Goal: Task Accomplishment & Management: Use online tool/utility

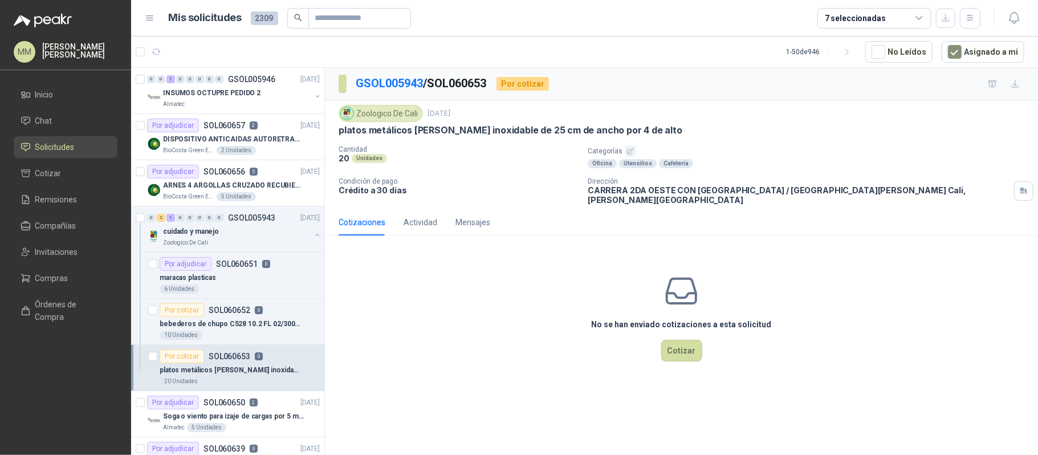
scroll to position [76, 0]
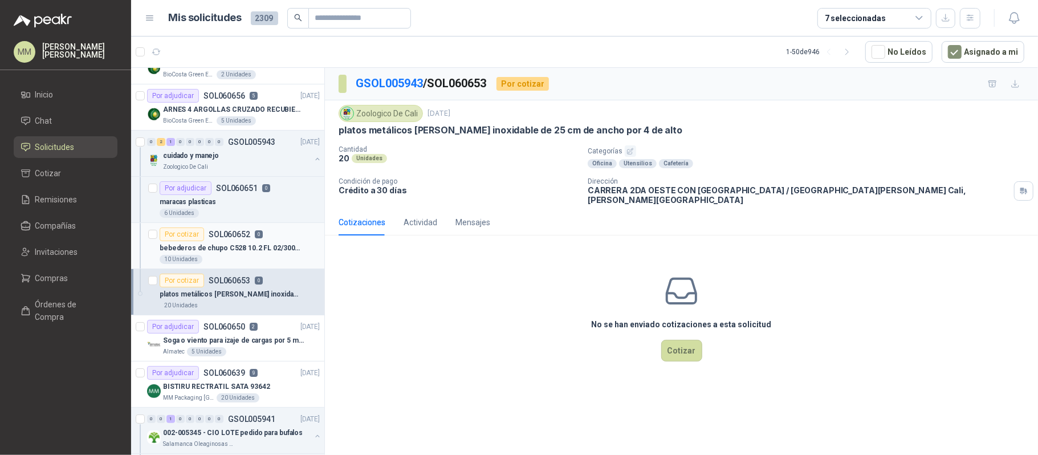
drag, startPoint x: 231, startPoint y: 245, endPoint x: 247, endPoint y: 246, distance: 16.0
click at [231, 245] on p "bebederos de chupo C528 10.2 FL 02/300ML" at bounding box center [231, 248] width 142 height 11
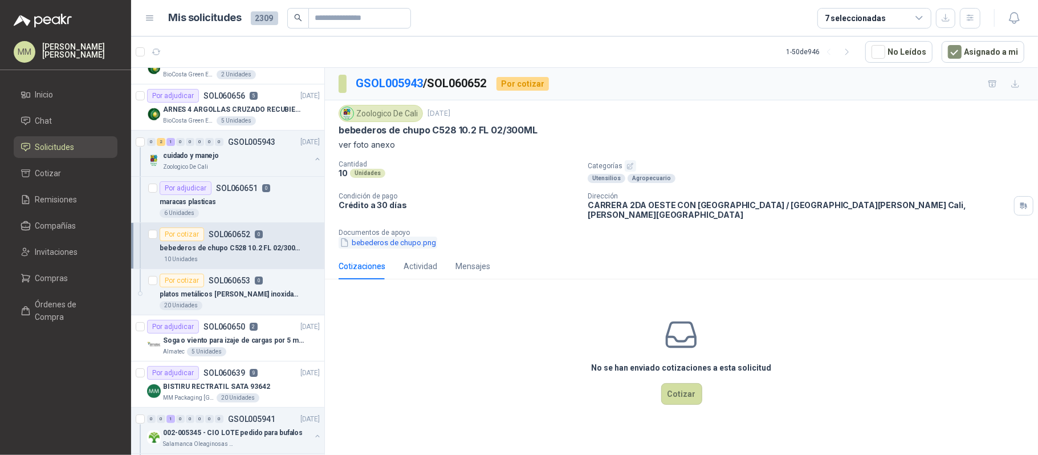
click at [388, 236] on button "bebederos de chupo.png" at bounding box center [387, 242] width 99 height 12
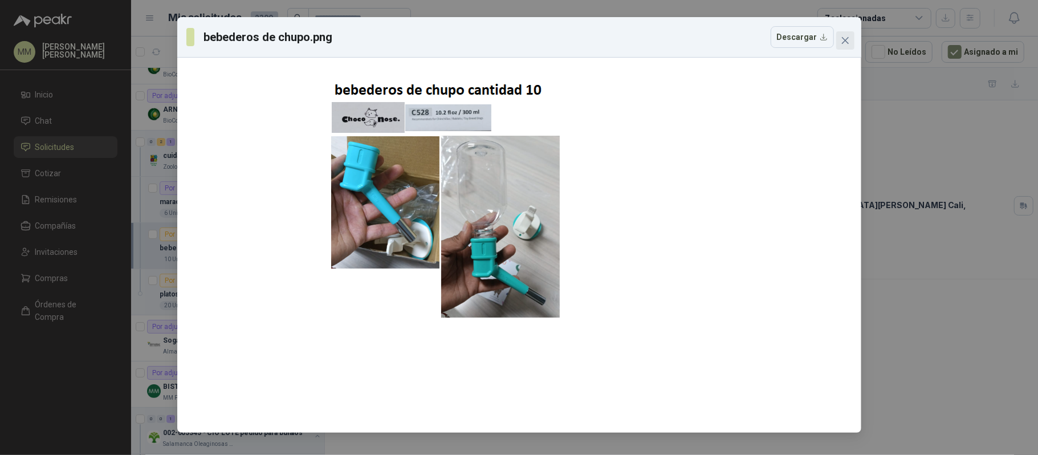
click at [851, 32] on button "Close" at bounding box center [845, 40] width 18 height 18
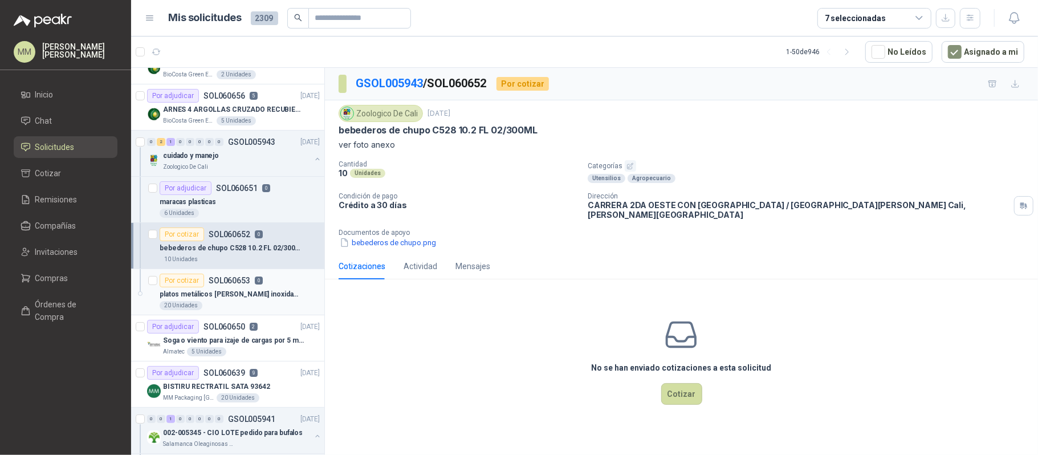
click at [240, 295] on p "platos metálicos de acero inoxidable de 25 cm de ancho por 4 de alto" at bounding box center [231, 294] width 142 height 11
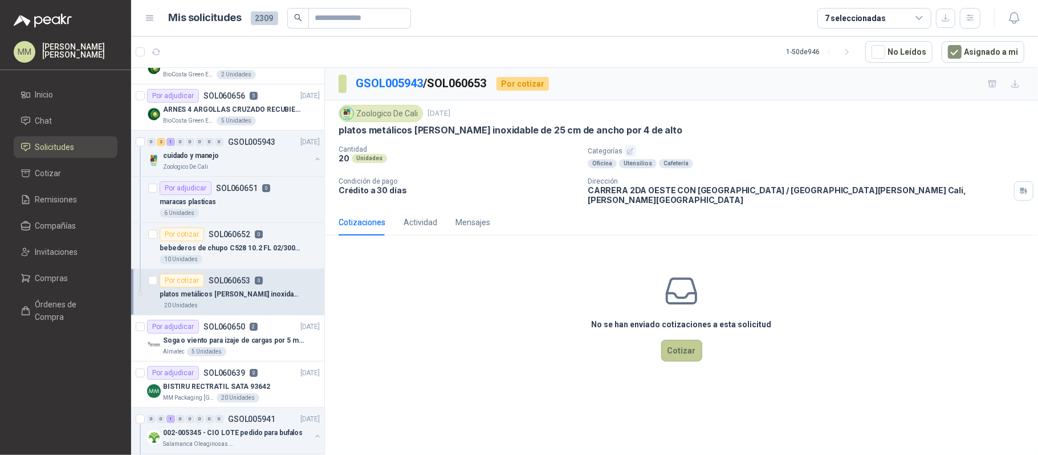
click at [684, 341] on button "Cotizar" at bounding box center [681, 351] width 41 height 22
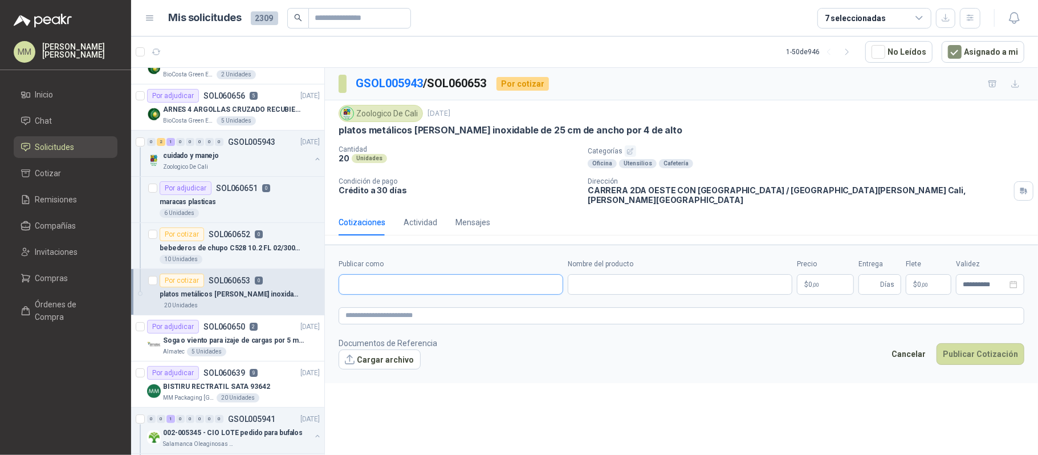
click at [394, 275] on input "Publicar como" at bounding box center [450, 284] width 223 height 19
click at [781, 371] on form "**********" at bounding box center [681, 313] width 713 height 138
click at [523, 285] on input "Publicar como" at bounding box center [450, 284] width 223 height 19
drag, startPoint x: 359, startPoint y: 279, endPoint x: 373, endPoint y: 284, distance: 14.6
click at [361, 279] on input "**********" at bounding box center [450, 284] width 223 height 19
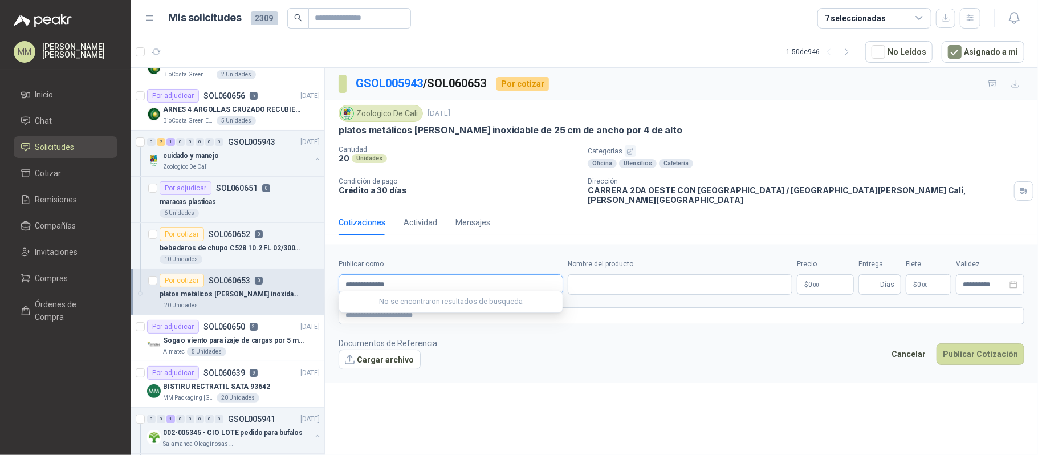
type input "**********"
click at [469, 279] on input "Publicar como" at bounding box center [450, 284] width 223 height 19
type input "*********"
click at [443, 307] on span "NIT : 00000001" at bounding box center [425, 309] width 37 height 6
type input "**********"
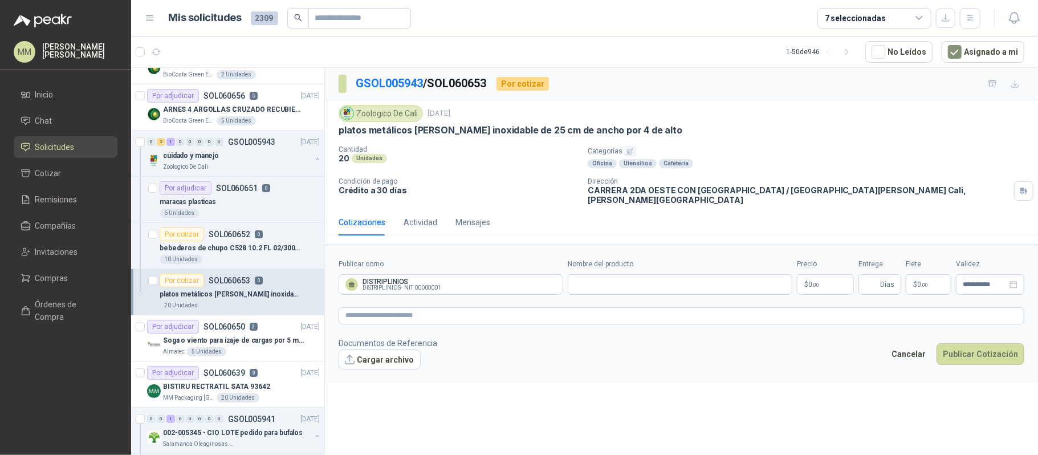
click at [593, 265] on div "Nombre del producto" at bounding box center [679, 277] width 224 height 36
click at [603, 287] on input "Nombre del producto" at bounding box center [679, 284] width 224 height 21
click at [702, 297] on form "**********" at bounding box center [681, 313] width 713 height 138
click at [701, 308] on textarea at bounding box center [680, 315] width 685 height 17
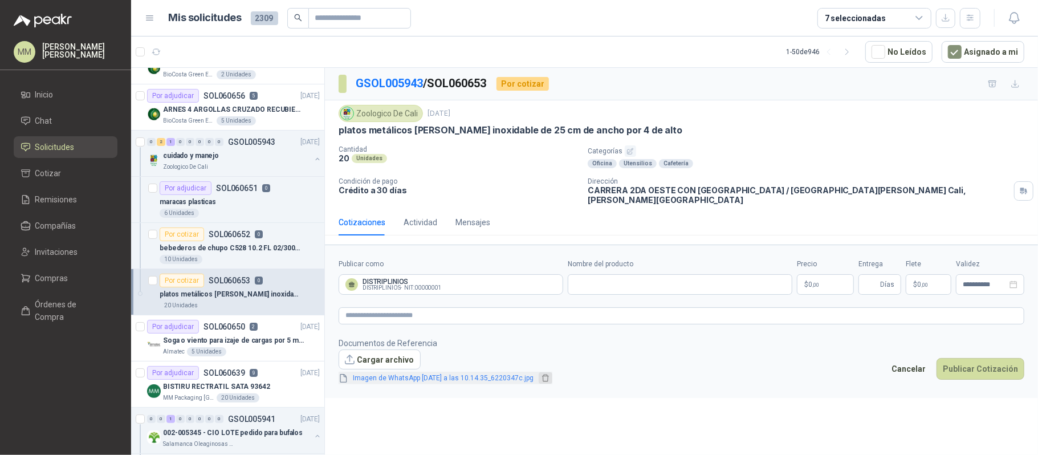
click at [552, 372] on button "button" at bounding box center [545, 377] width 14 height 11
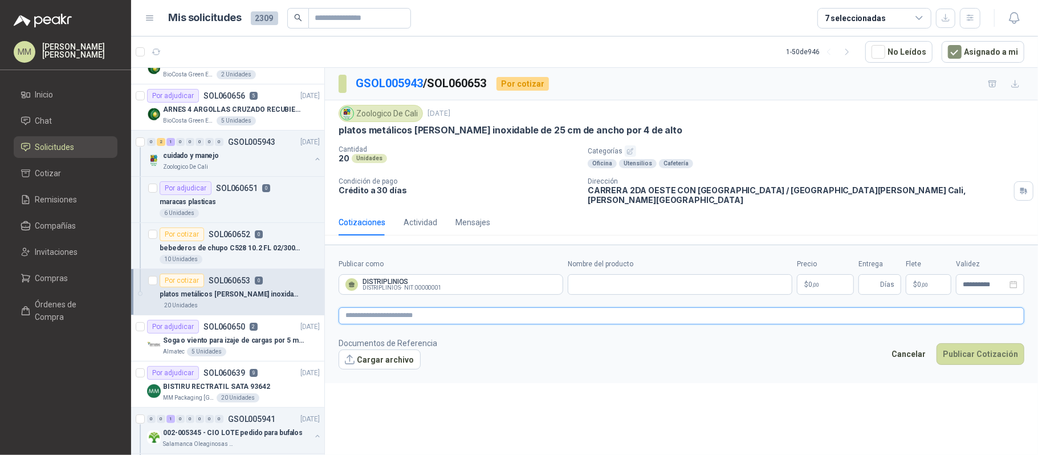
click at [729, 315] on textarea at bounding box center [680, 315] width 685 height 17
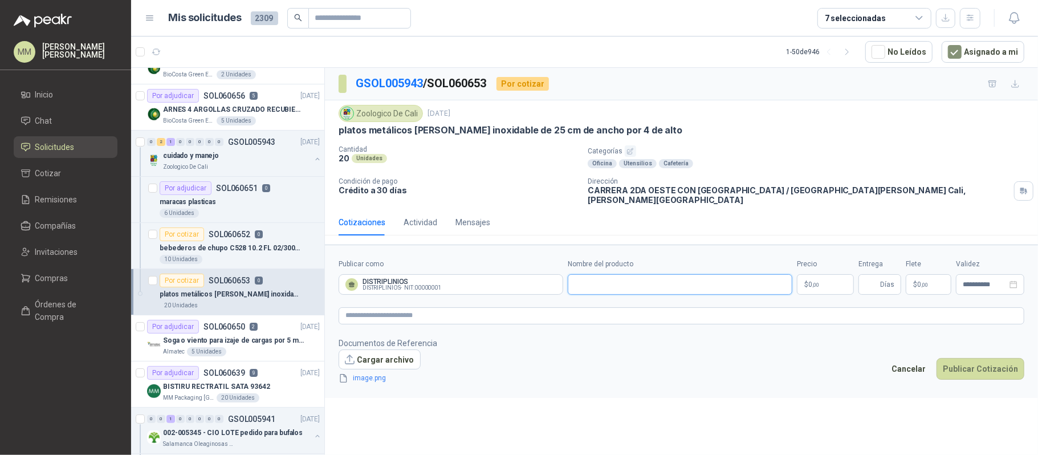
click at [677, 278] on input "Nombre del producto" at bounding box center [679, 284] width 224 height 21
type input "**********"
click at [814, 281] on span ",00" at bounding box center [815, 284] width 7 height 6
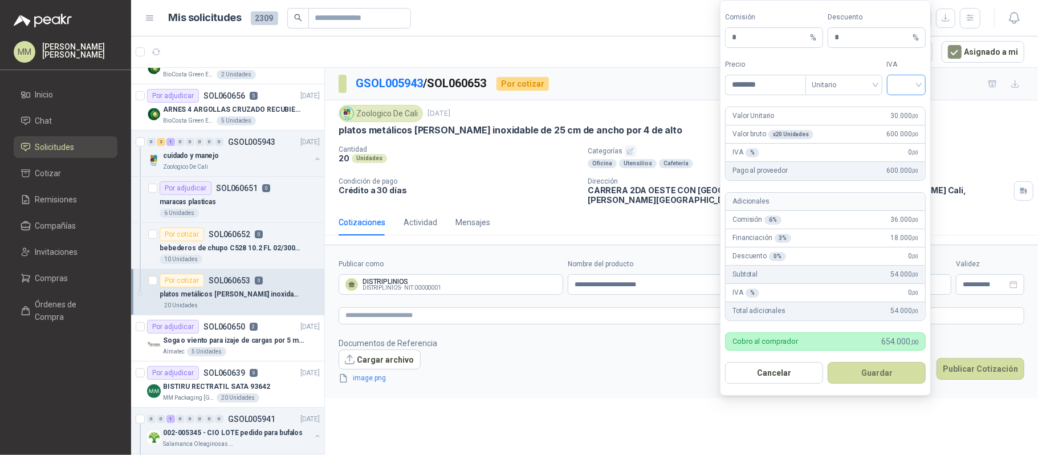
type input "********"
click at [912, 82] on input "search" at bounding box center [906, 83] width 26 height 17
click at [911, 99] on div "19%" at bounding box center [905, 107] width 35 height 18
click at [839, 87] on span "Unitario" at bounding box center [843, 84] width 63 height 17
click at [848, 126] on div "Unitario con IVA" at bounding box center [843, 125] width 59 height 13
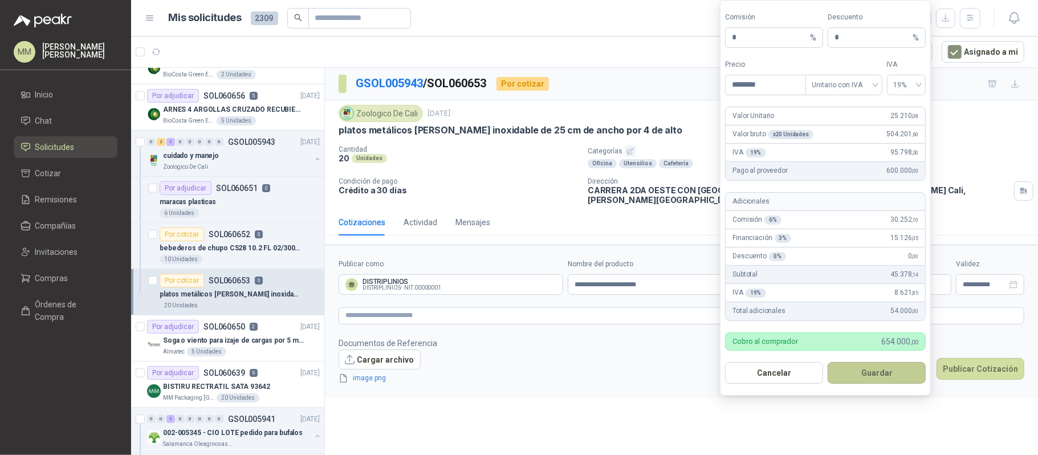
click at [885, 374] on button "Guardar" at bounding box center [876, 373] width 98 height 22
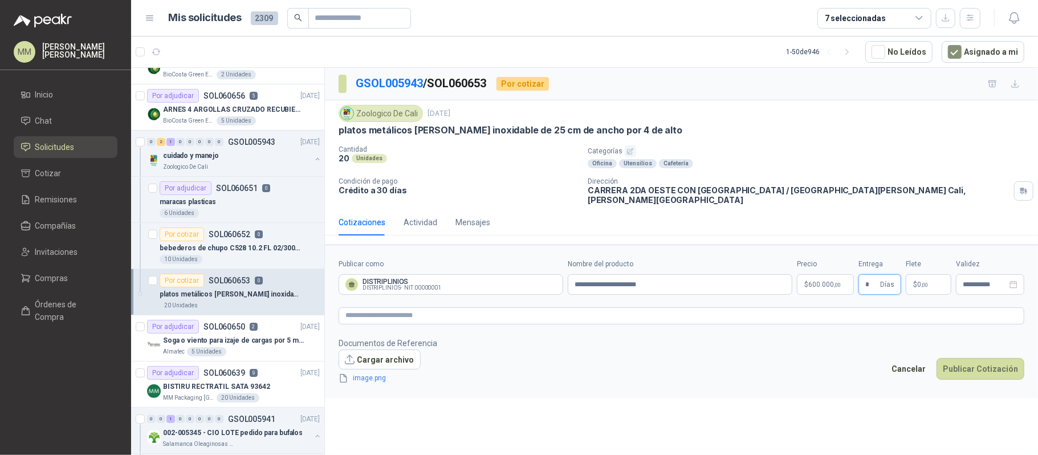
type input "*"
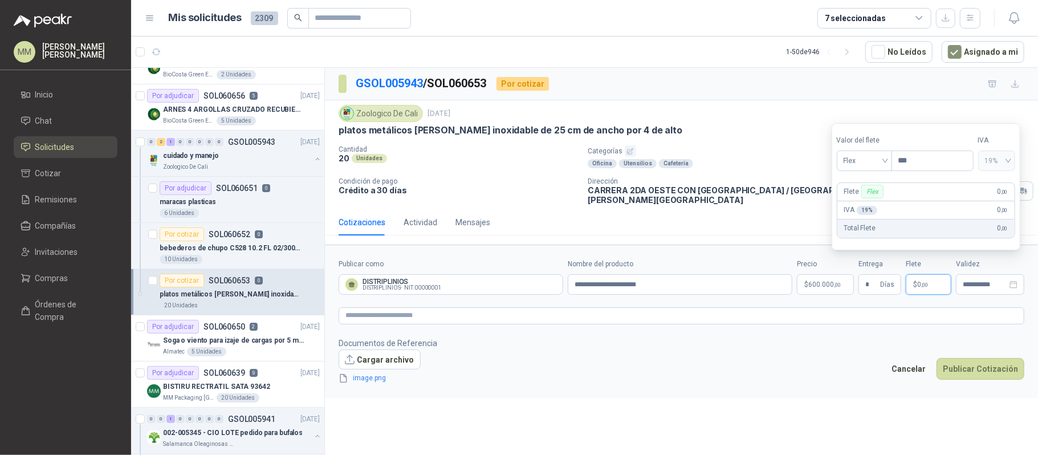
click at [746, 98] on div "GSOL005943 / SOL060653 Por cotizar" at bounding box center [681, 84] width 713 height 32
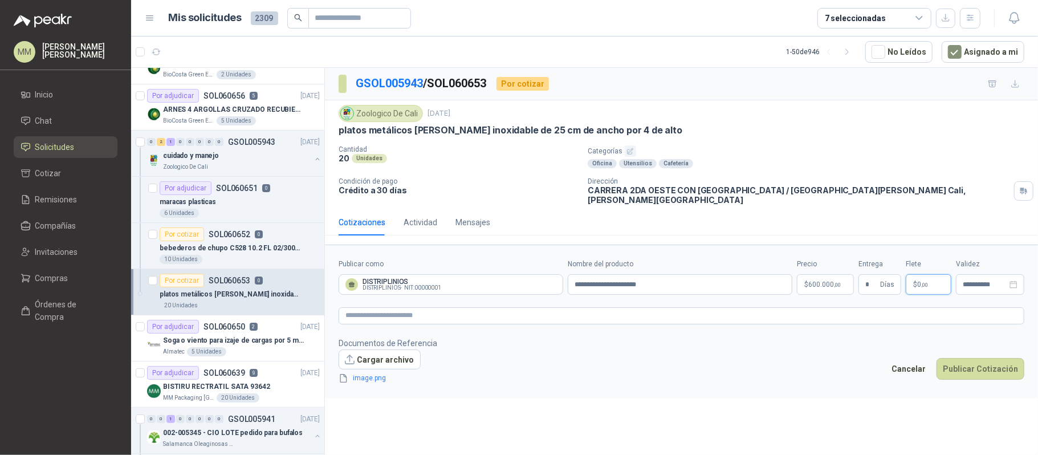
click at [926, 274] on p "$ 0 ,00" at bounding box center [928, 284] width 46 height 21
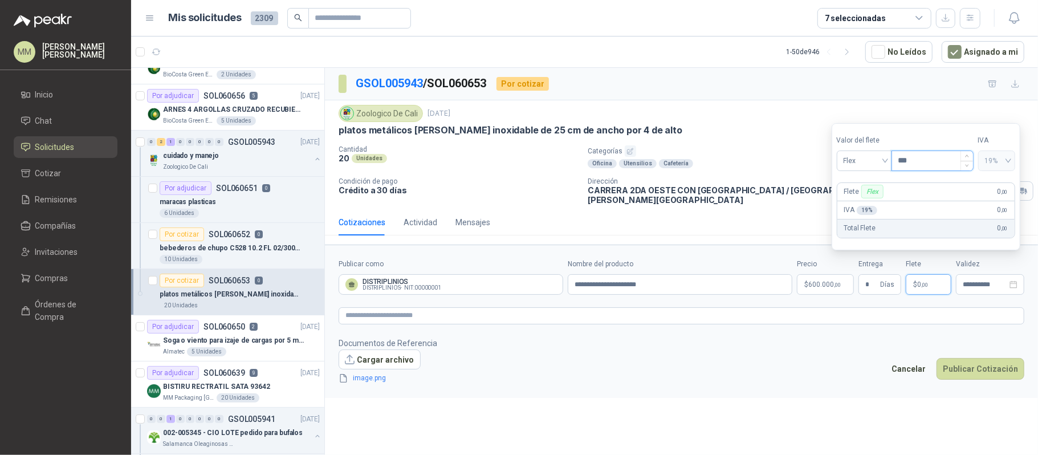
click at [942, 158] on input "***" at bounding box center [932, 160] width 81 height 19
type input "********"
click at [983, 368] on button "Publicar Cotización" at bounding box center [980, 369] width 88 height 22
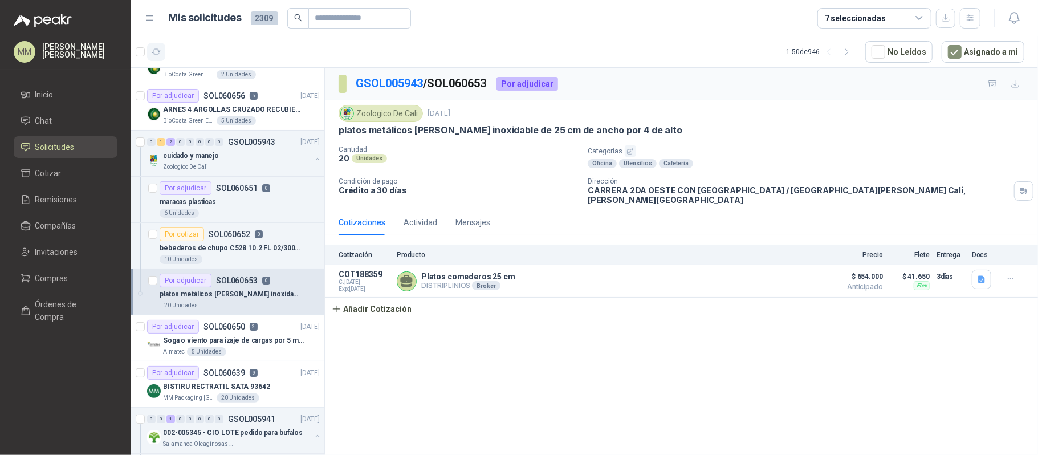
click at [155, 48] on icon "button" at bounding box center [157, 52] width 10 height 10
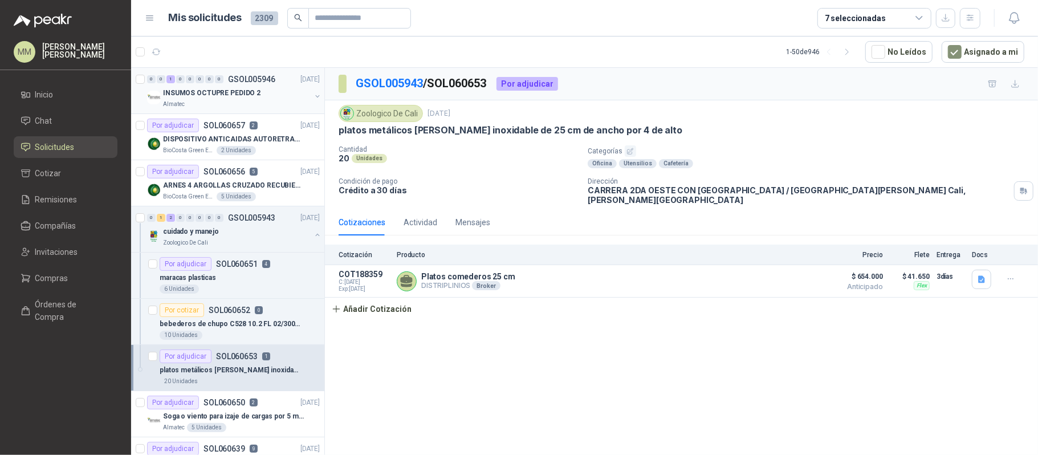
click at [313, 97] on button "button" at bounding box center [317, 96] width 9 height 9
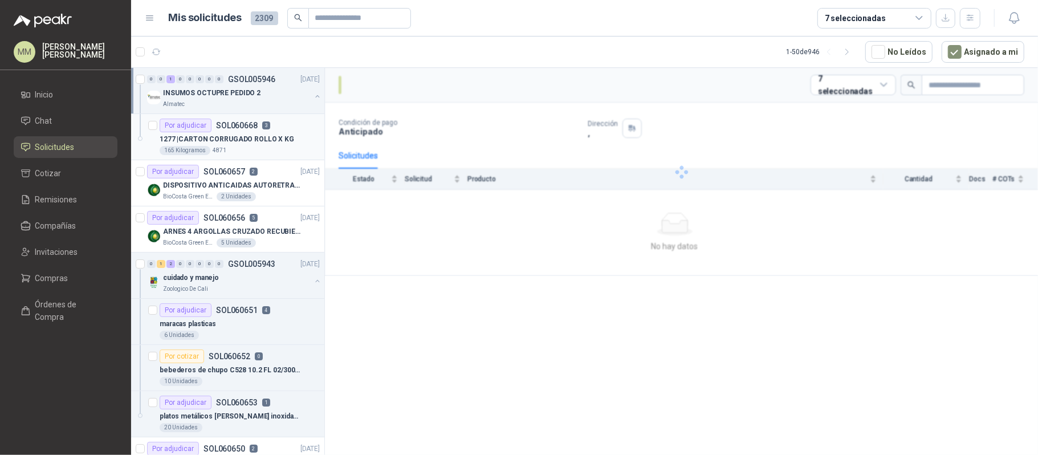
click at [301, 133] on div "1277 | CARTON CORRUGADO ROLLO X KG" at bounding box center [240, 139] width 160 height 14
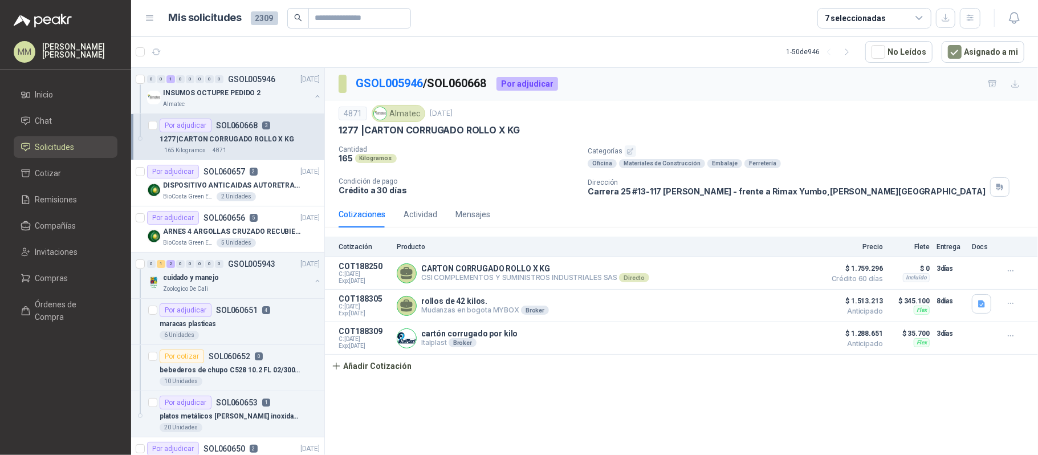
click at [760, 167] on div "Ferretería" at bounding box center [762, 163] width 36 height 9
click at [273, 366] on div "Por cotizar SOL060652 0 bebederos de chupo C528 10.2 FL 02/300ML 10 Unidades" at bounding box center [240, 367] width 160 height 36
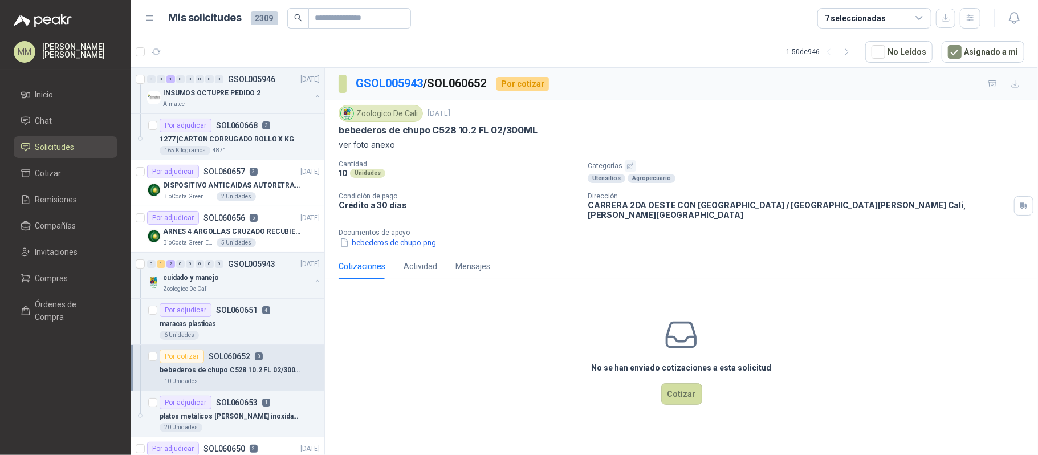
click at [646, 206] on p "CARRERA 2DA OESTE CON CALLE 14 ESQUINA BARRIO / SANTA TERESITA Cali , Valle del…" at bounding box center [798, 209] width 422 height 19
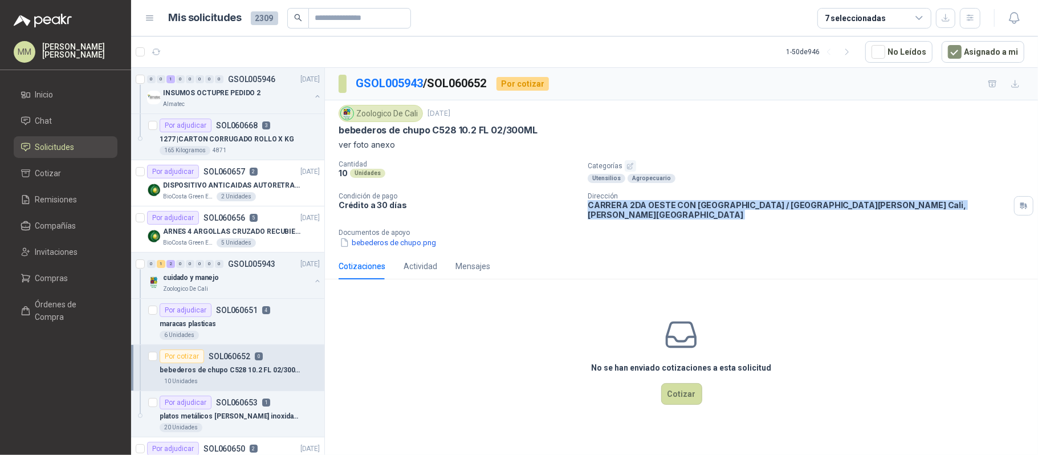
click at [646, 206] on p "CARRERA 2DA OESTE CON CALLE 14 ESQUINA BARRIO / SANTA TERESITA Cali , Valle del…" at bounding box center [798, 209] width 422 height 19
copy div "CARRERA 2DA OESTE CON CALLE 14 ESQUINA BARRIO / SANTA TERESITA Cali , Valle del…"
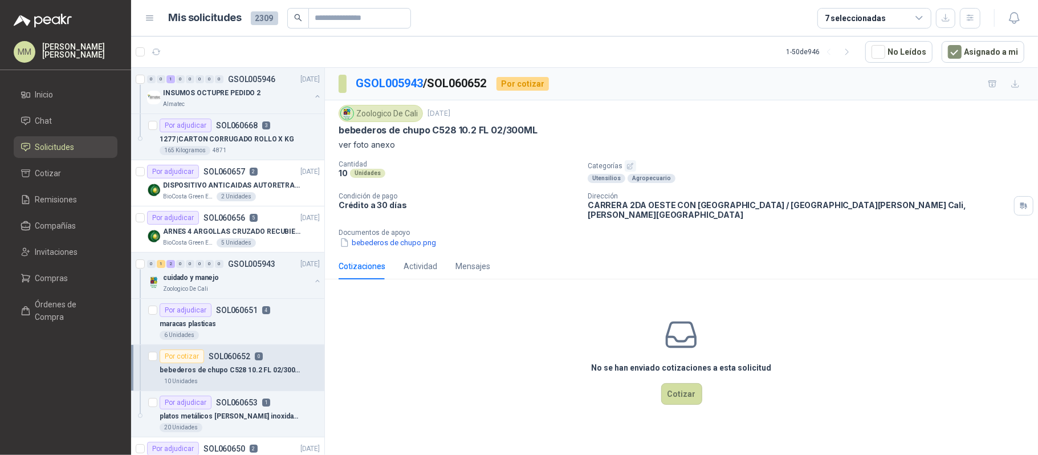
click at [751, 136] on div "bebederos de chupo C528 10.2 FL 02/300ML" at bounding box center [680, 130] width 685 height 12
click at [152, 55] on icon "button" at bounding box center [157, 52] width 10 height 10
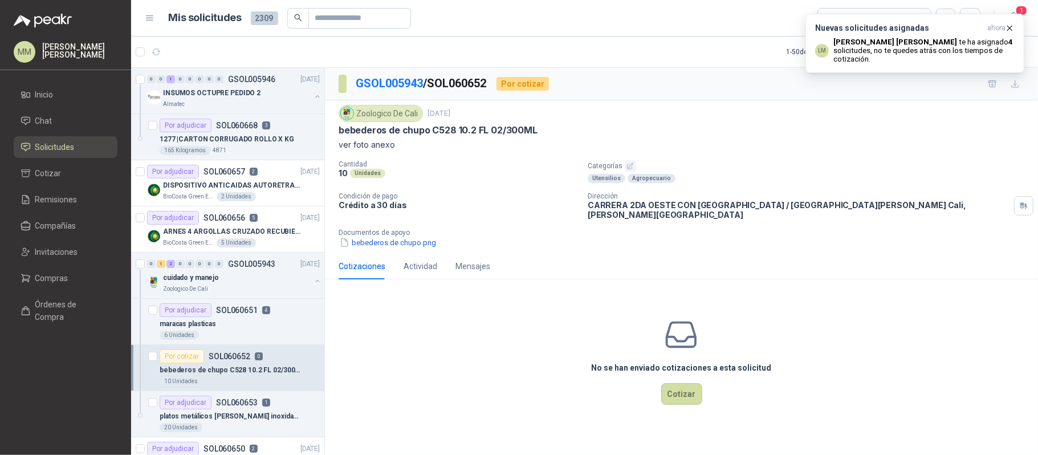
drag, startPoint x: 738, startPoint y: 148, endPoint x: 661, endPoint y: 147, distance: 77.5
click at [738, 148] on p "ver foto anexo" at bounding box center [680, 144] width 685 height 13
click at [154, 53] on icon "button" at bounding box center [156, 52] width 9 height 6
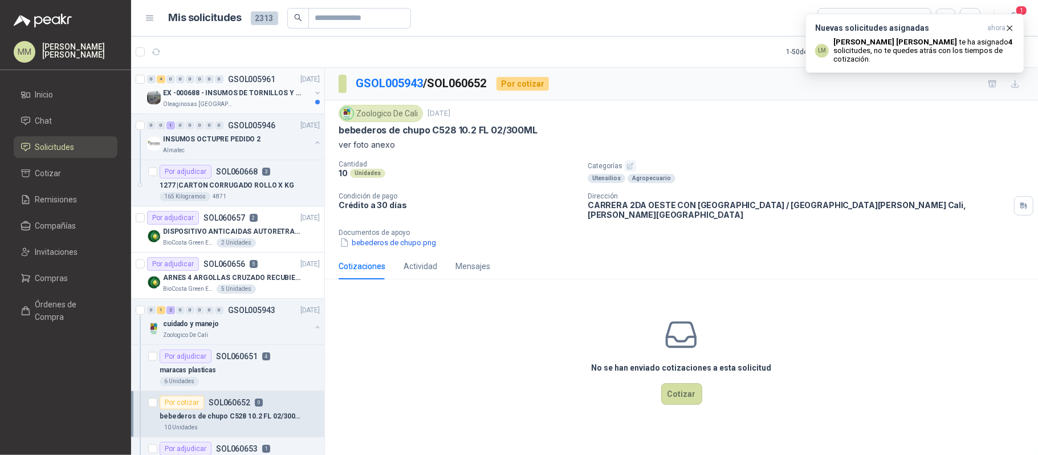
click at [313, 90] on button "button" at bounding box center [317, 92] width 9 height 9
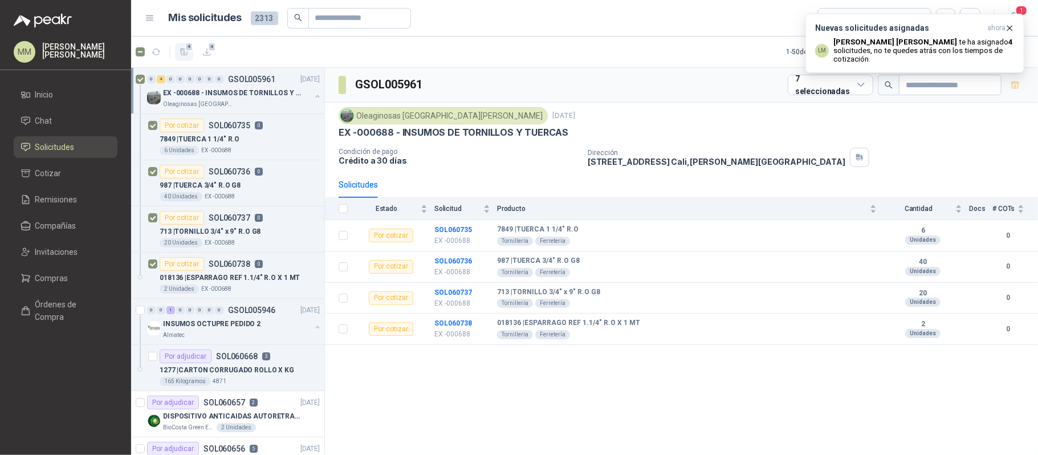
click at [178, 58] on button "4" at bounding box center [184, 52] width 18 height 18
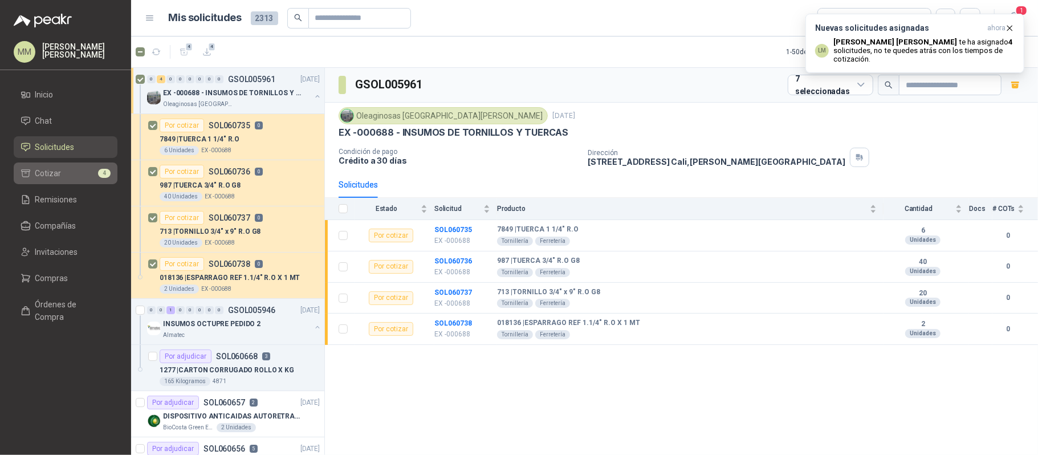
click at [87, 165] on link "Cotizar 4" at bounding box center [66, 173] width 104 height 22
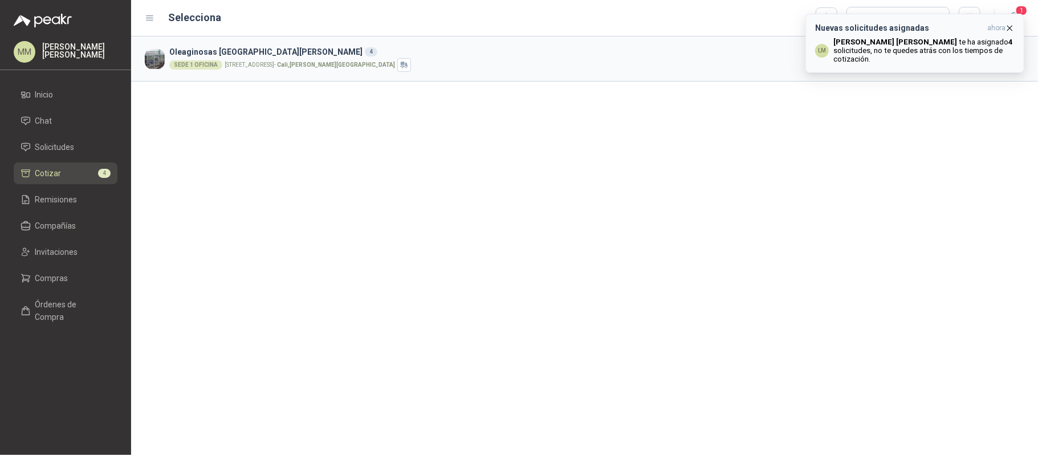
click at [1006, 30] on icon "button" at bounding box center [1010, 28] width 10 height 10
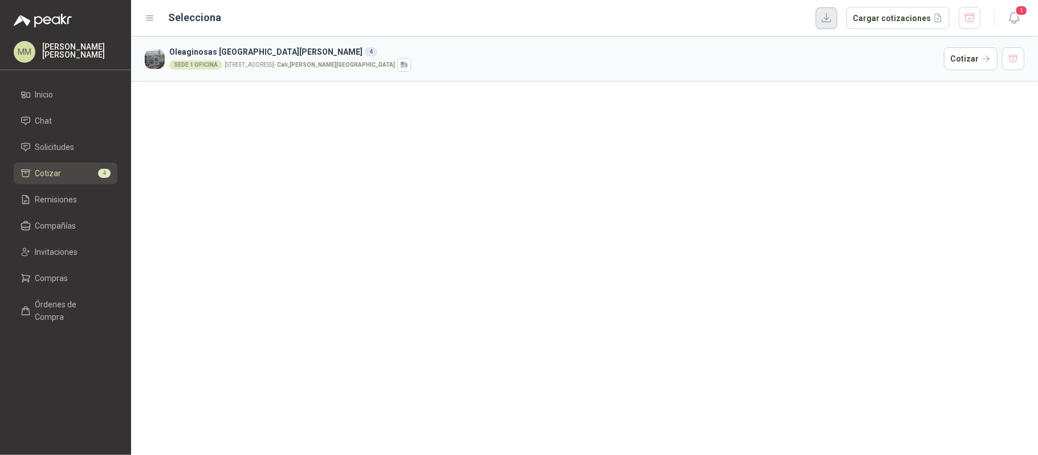
click at [827, 12] on button "button" at bounding box center [826, 18] width 22 height 22
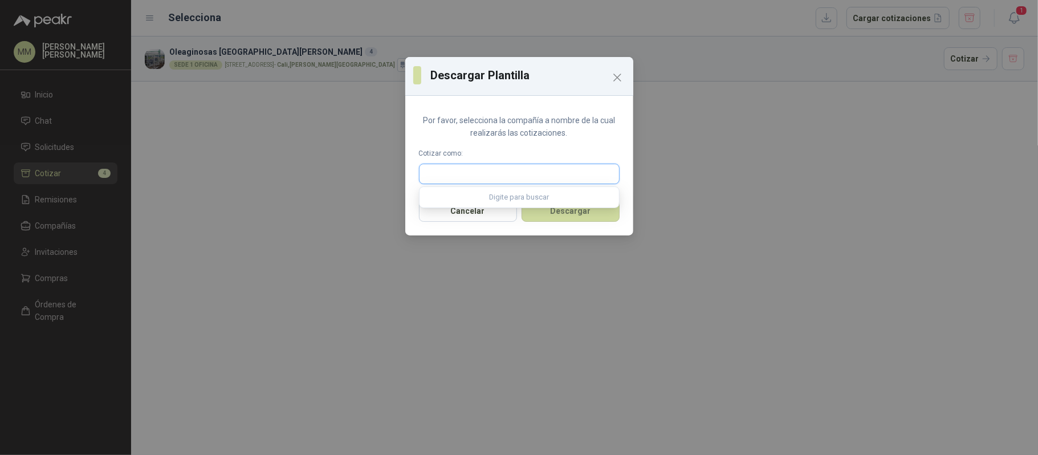
click at [579, 168] on input "text" at bounding box center [518, 173] width 199 height 19
type input "*********"
click at [528, 208] on button "TORNI-TOOLS FERRETERIA Leonardo Zapata Jordán - NIT : 6108147" at bounding box center [519, 200] width 190 height 19
click at [572, 215] on button "Descargar" at bounding box center [570, 211] width 98 height 22
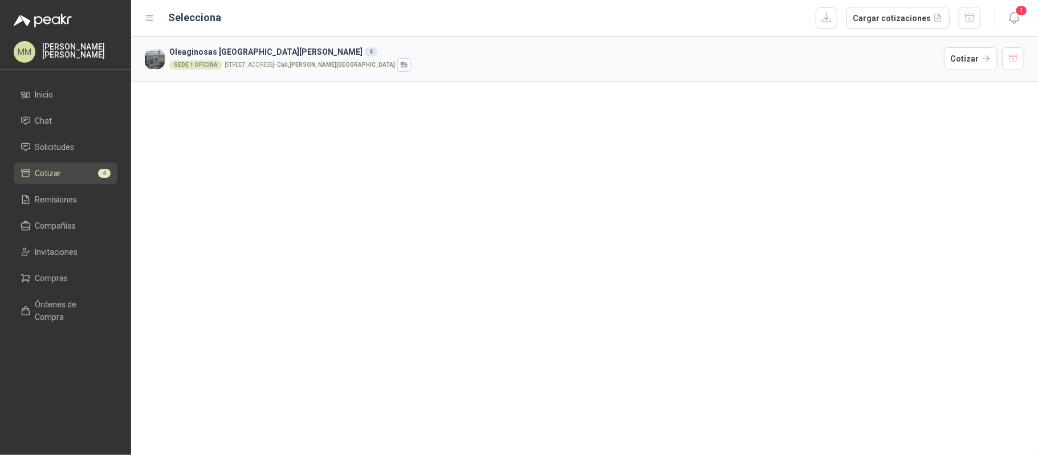
drag, startPoint x: 771, startPoint y: 260, endPoint x: 778, endPoint y: 250, distance: 12.0
click at [771, 260] on div "Oleaginosas San Fernando 4 SEDE 1 OFICINA CALLE 4 No.27 -79 - Cali , Valle del …" at bounding box center [584, 245] width 907 height 418
click at [1012, 8] on button "1" at bounding box center [1013, 18] width 21 height 21
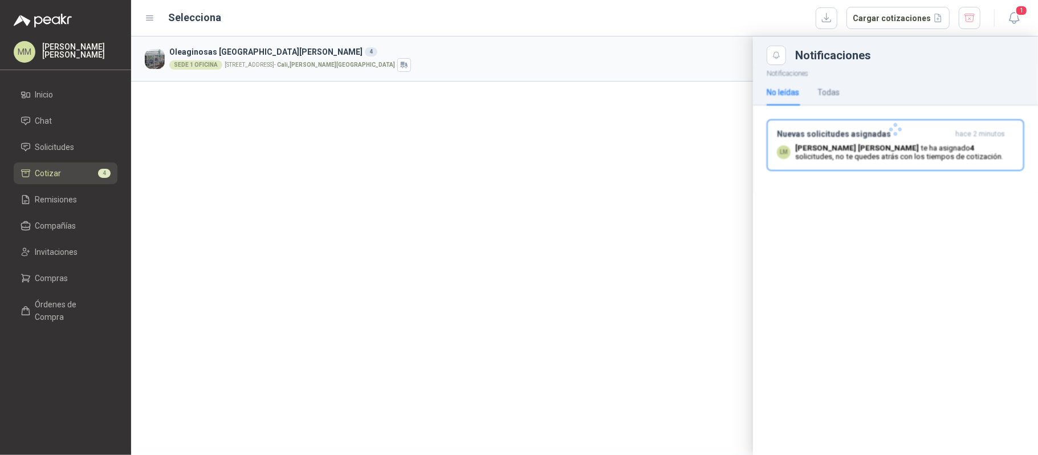
click at [876, 146] on div at bounding box center [895, 129] width 285 height 129
click at [884, 153] on p "Luis Miguel Martinez te ha asignado 4 solicitudes , no te quedes atrás con los …" at bounding box center [904, 152] width 219 height 17
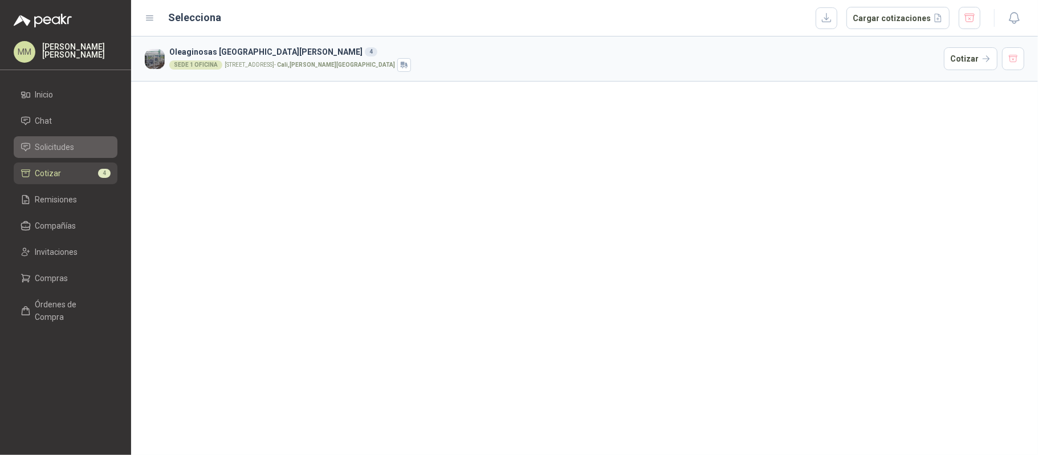
click at [87, 145] on li "Solicitudes" at bounding box center [66, 147] width 90 height 13
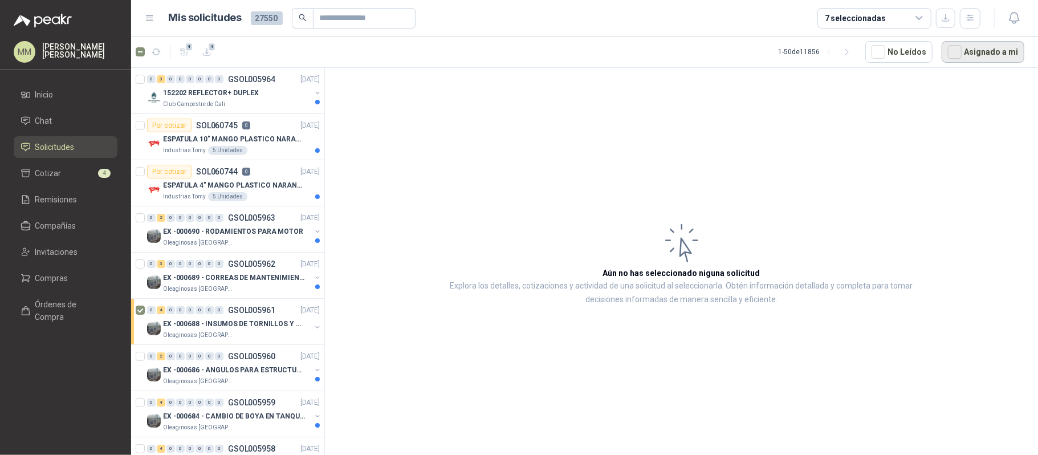
click at [980, 48] on button "Asignado a mi" at bounding box center [982, 52] width 83 height 22
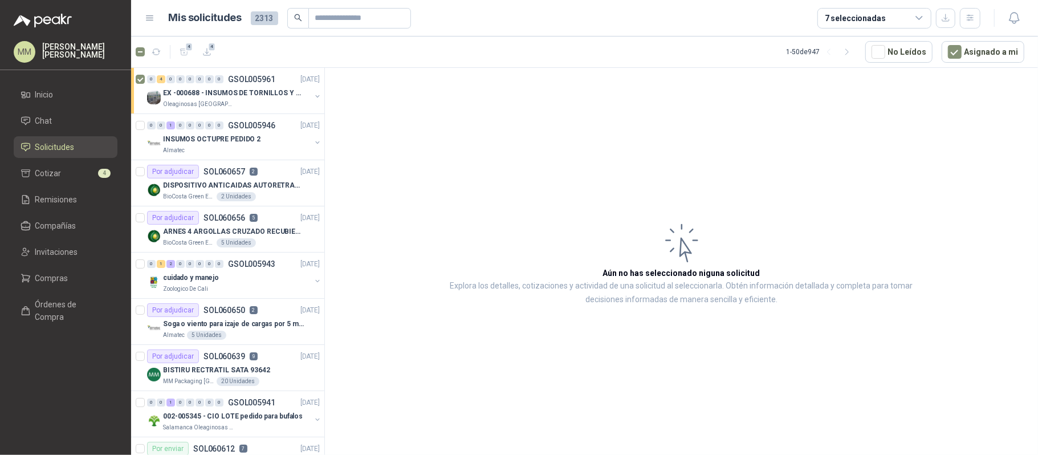
click at [797, 156] on article "Aún no has seleccionado niguna solicitud Explora los detalles, cotizaciones y a…" at bounding box center [681, 263] width 713 height 391
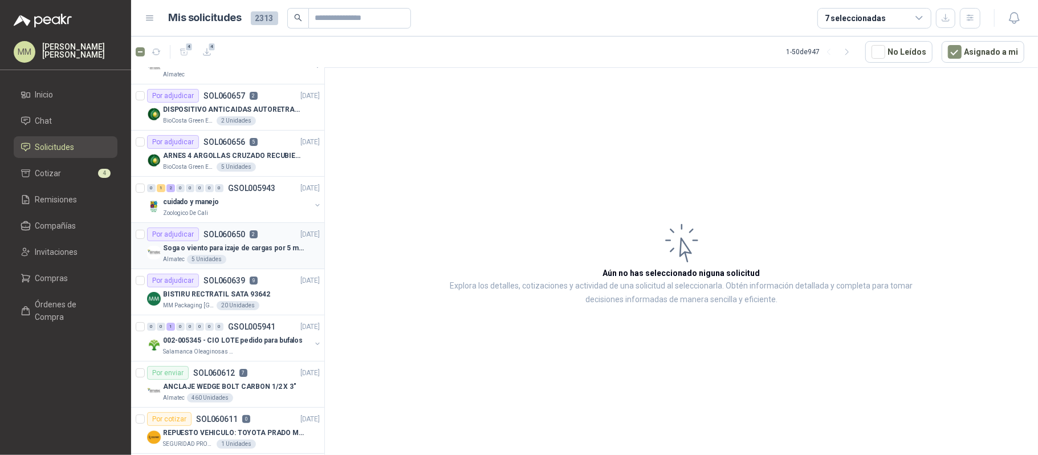
click at [250, 240] on div "Por adjudicar SOL060650 2" at bounding box center [202, 234] width 111 height 14
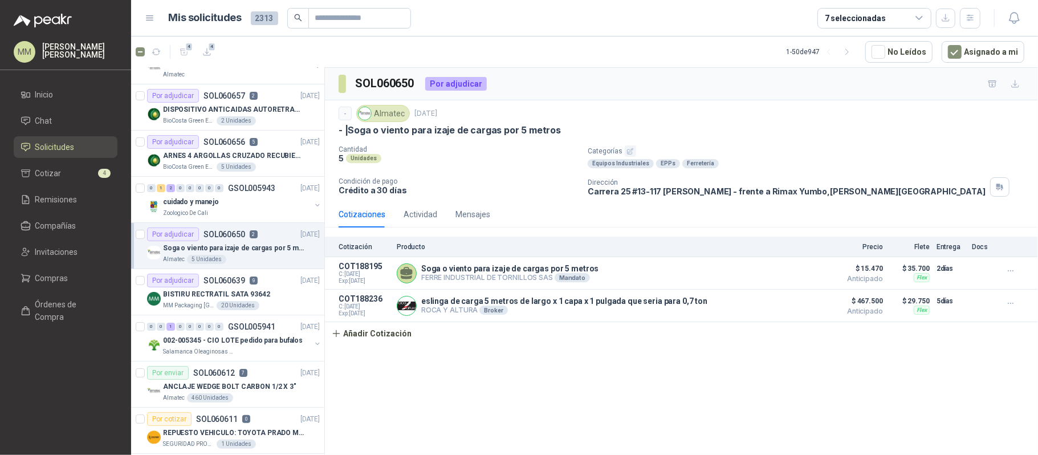
drag, startPoint x: 798, startPoint y: 111, endPoint x: 792, endPoint y: 106, distance: 7.3
click at [798, 111] on div "- Almatec 10 oct, 2025" at bounding box center [680, 113] width 685 height 17
click at [712, 144] on div "- Almatec 10 oct, 2025 - | Soga o viento para izaje de cargas por 5 metros Cant…" at bounding box center [680, 151] width 685 height 92
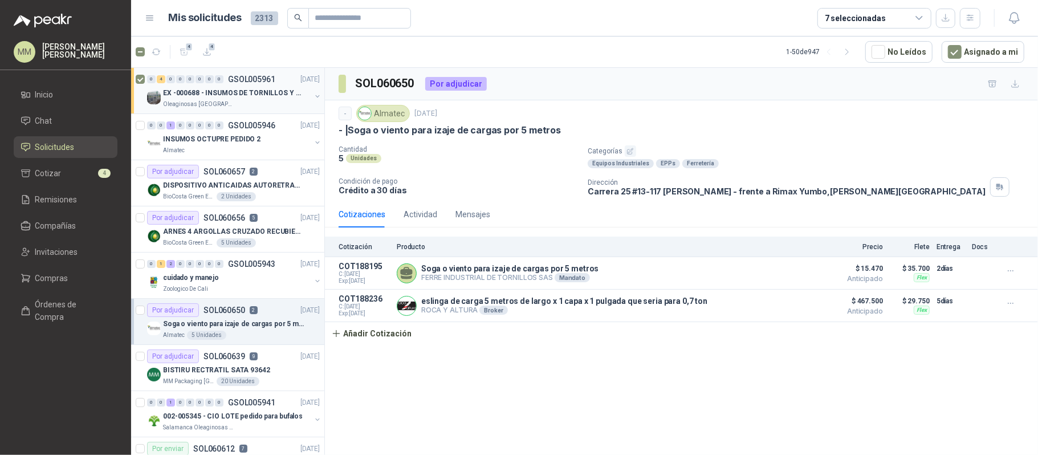
click at [313, 94] on button "button" at bounding box center [317, 96] width 9 height 9
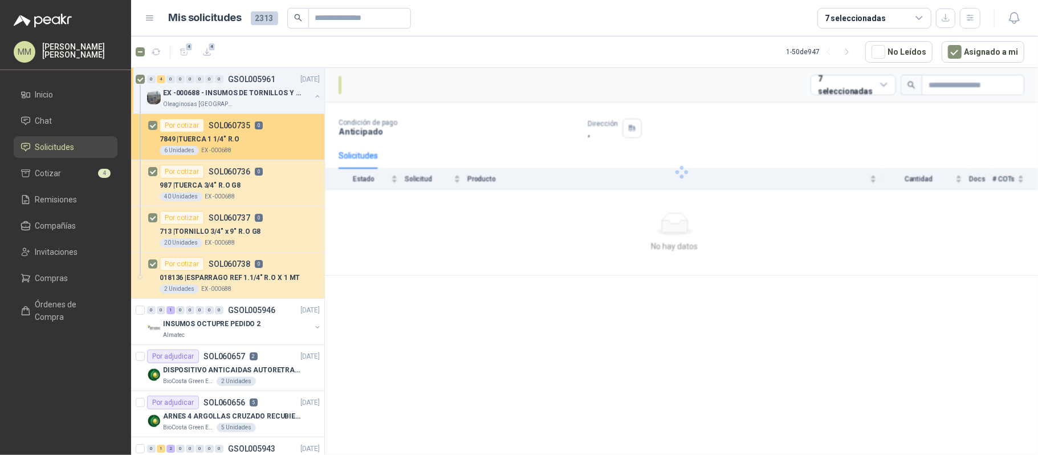
click at [278, 130] on div "Por cotizar SOL060735 0" at bounding box center [240, 126] width 160 height 14
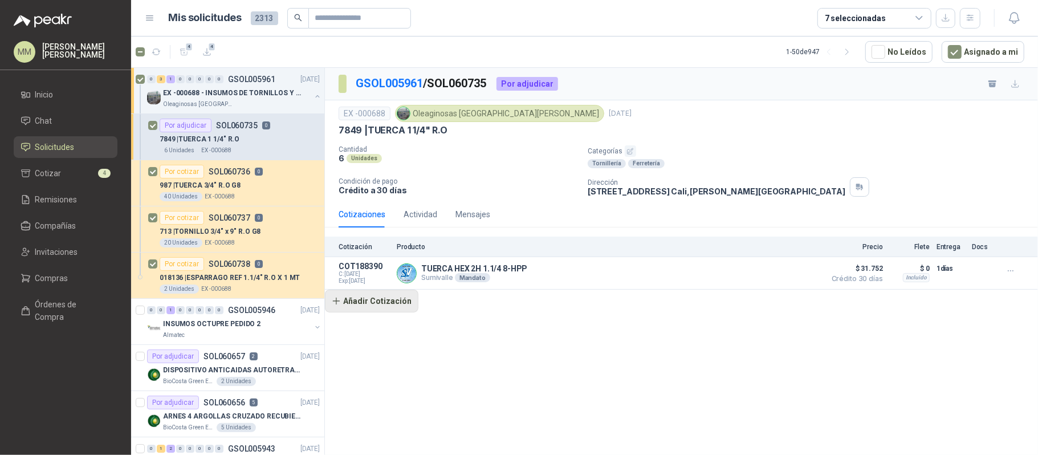
click at [391, 309] on button "Añadir Cotización" at bounding box center [371, 300] width 93 height 23
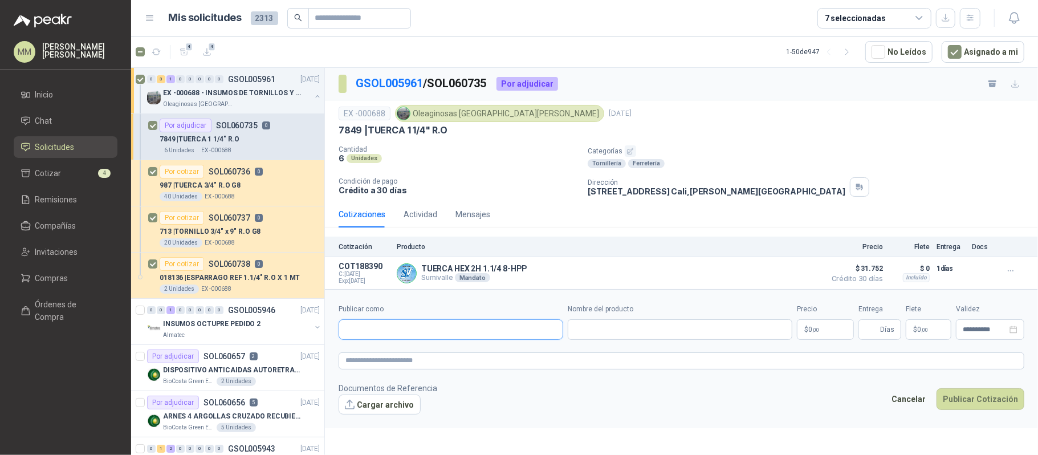
click at [409, 339] on input "Publicar como" at bounding box center [450, 329] width 223 height 19
type input "*******"
click at [529, 329] on input "*******" at bounding box center [450, 329] width 223 height 19
click at [627, 386] on footer "Documentos de Referencia Cargar archivo Cancelar Publicar Cotización" at bounding box center [680, 398] width 685 height 33
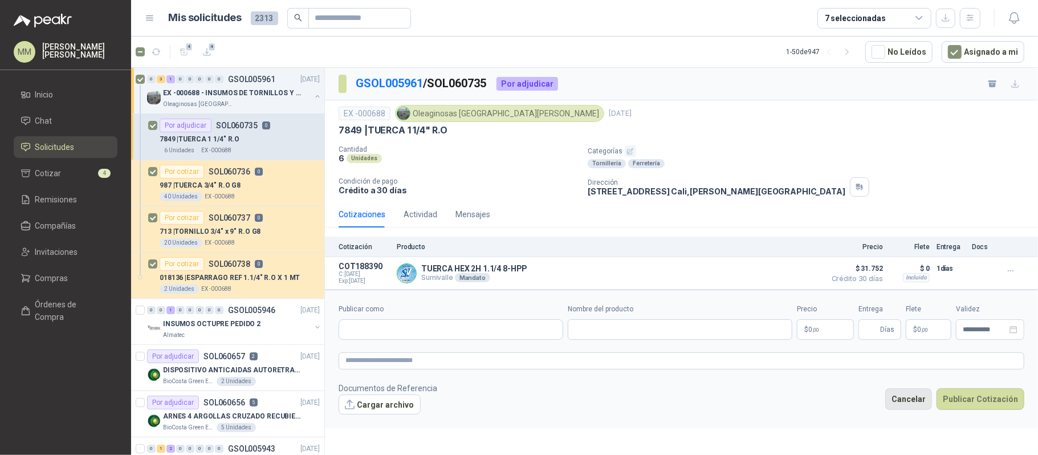
click at [901, 397] on button "Cancelar" at bounding box center [908, 399] width 47 height 22
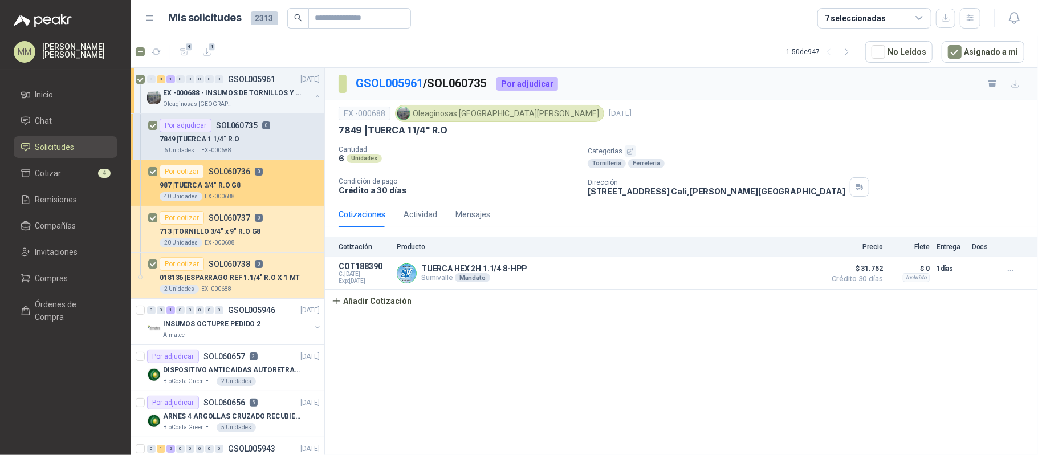
drag, startPoint x: 267, startPoint y: 174, endPoint x: 266, endPoint y: 180, distance: 5.8
click at [267, 174] on div "Por cotizar SOL060736 0" at bounding box center [240, 172] width 160 height 14
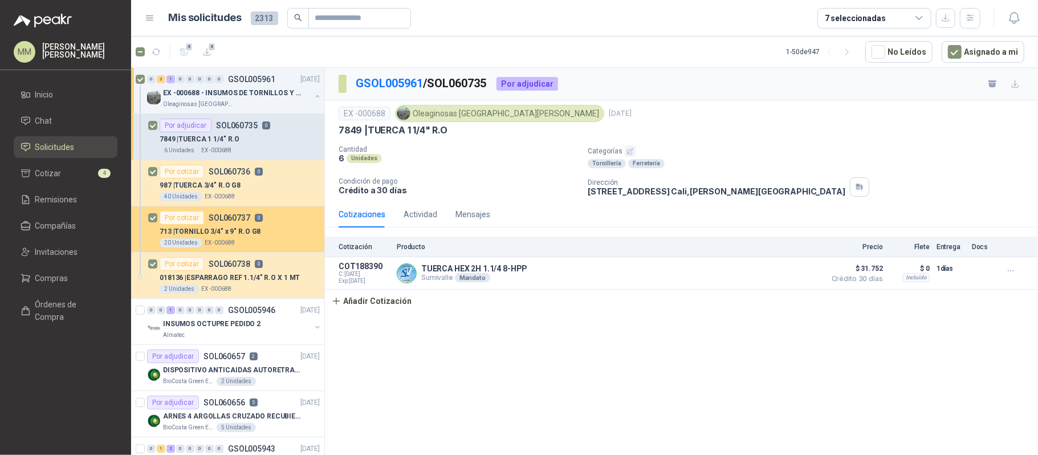
click at [269, 224] on div "Por cotizar SOL060737 0" at bounding box center [240, 218] width 160 height 14
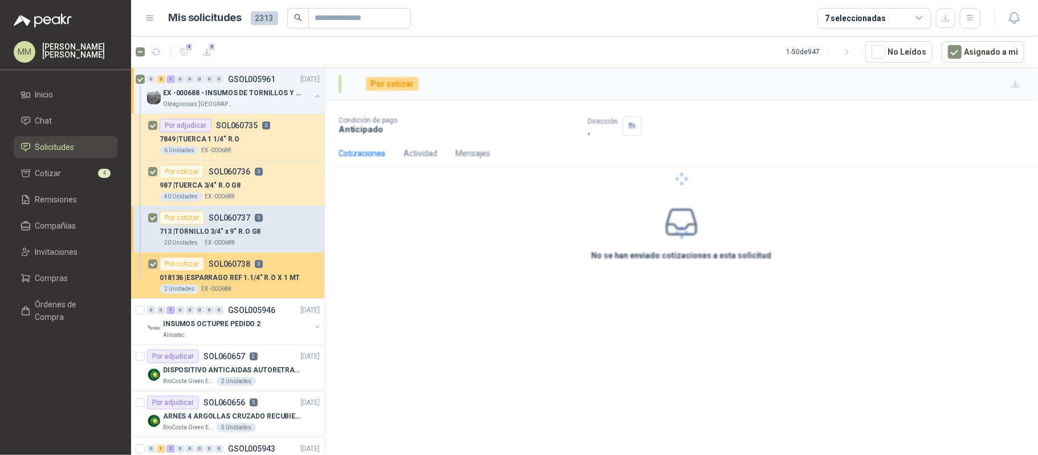
click at [277, 269] on div "Por cotizar SOL060738 0" at bounding box center [240, 264] width 160 height 14
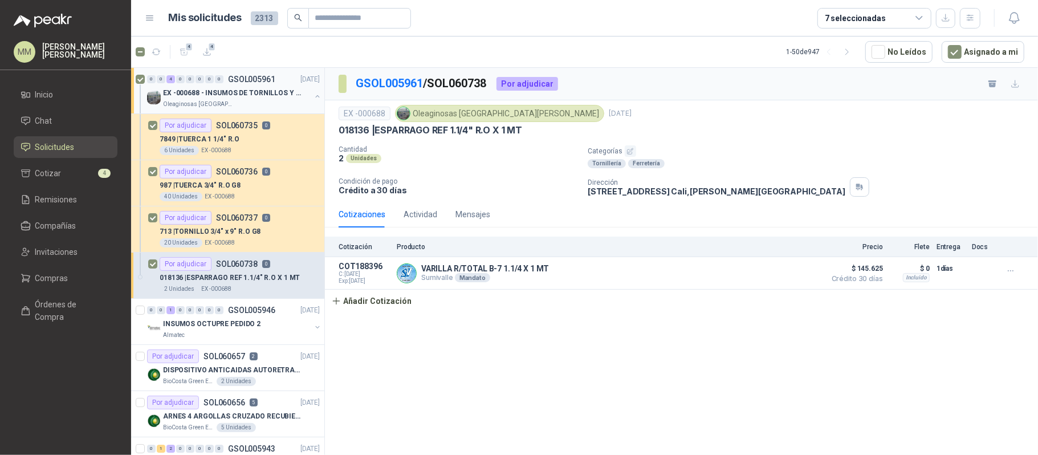
click at [313, 98] on button "button" at bounding box center [317, 96] width 9 height 9
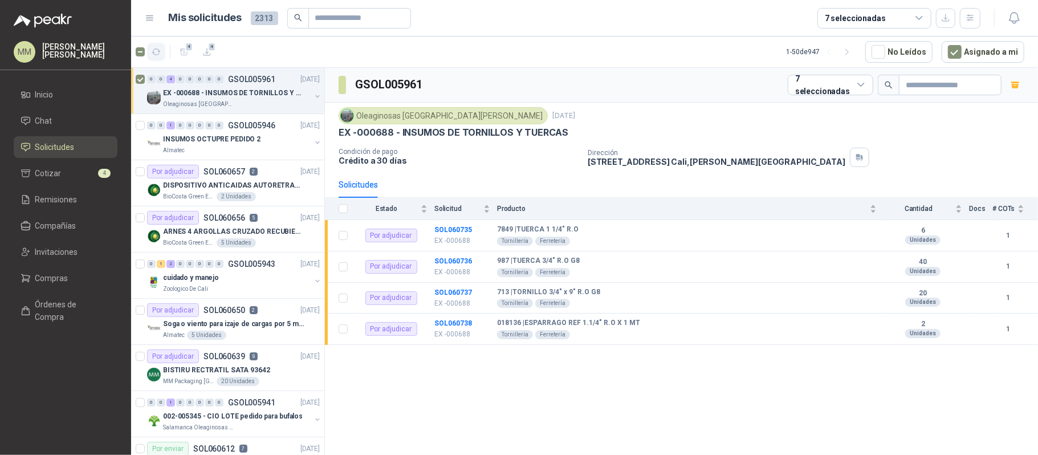
click at [158, 52] on icon "button" at bounding box center [157, 52] width 10 height 10
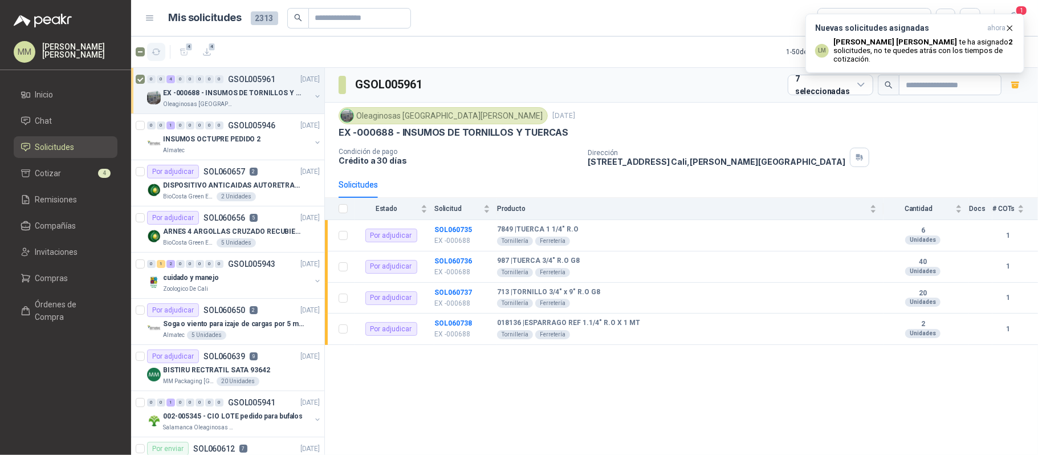
click at [157, 46] on button "button" at bounding box center [156, 52] width 18 height 18
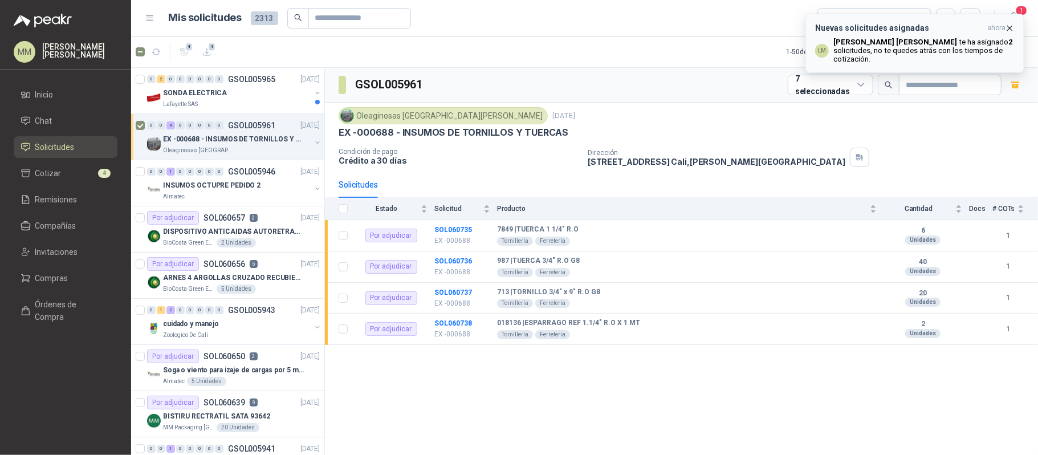
click at [867, 48] on p "Luis Miguel Martinez te ha asignado 2 solicitudes , no te quedes atrás con los …" at bounding box center [923, 51] width 181 height 26
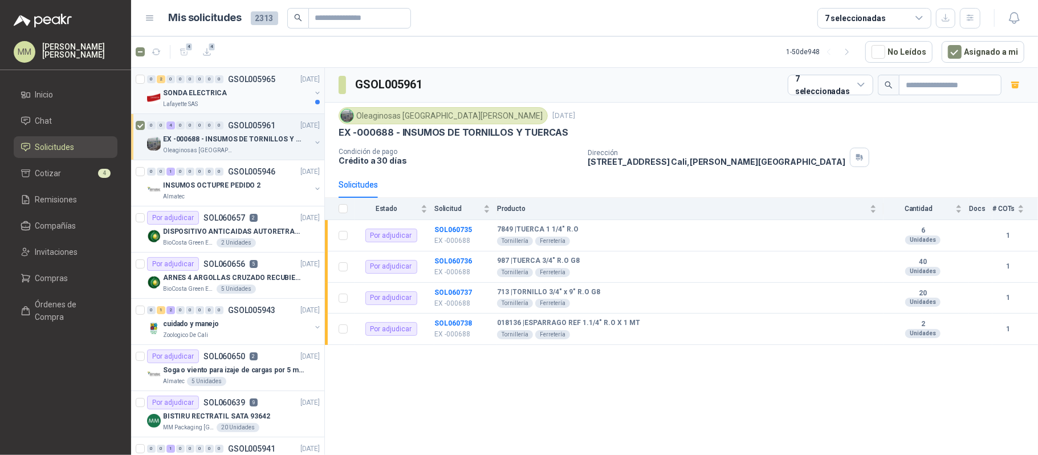
drag, startPoint x: 309, startPoint y: 92, endPoint x: 295, endPoint y: 106, distance: 19.7
click at [313, 92] on button "button" at bounding box center [317, 92] width 9 height 9
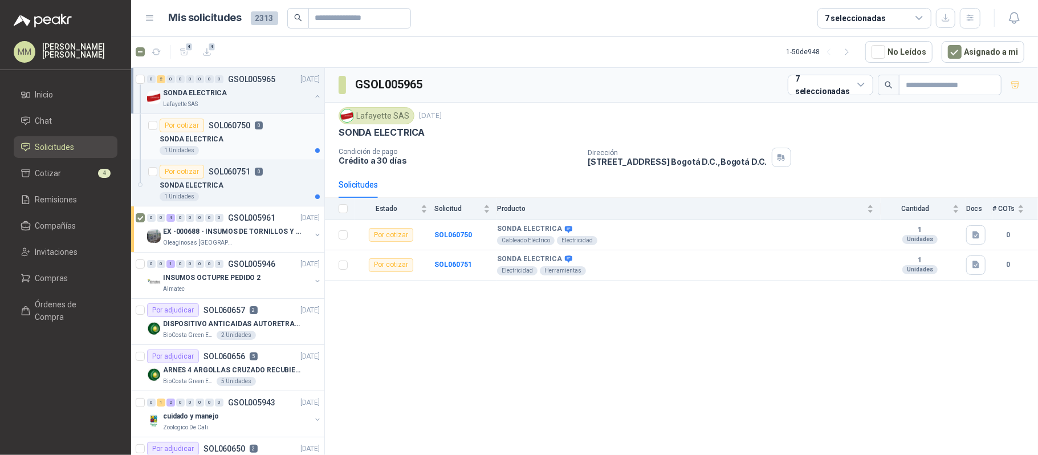
click at [261, 149] on div "1 Unidades" at bounding box center [240, 150] width 160 height 9
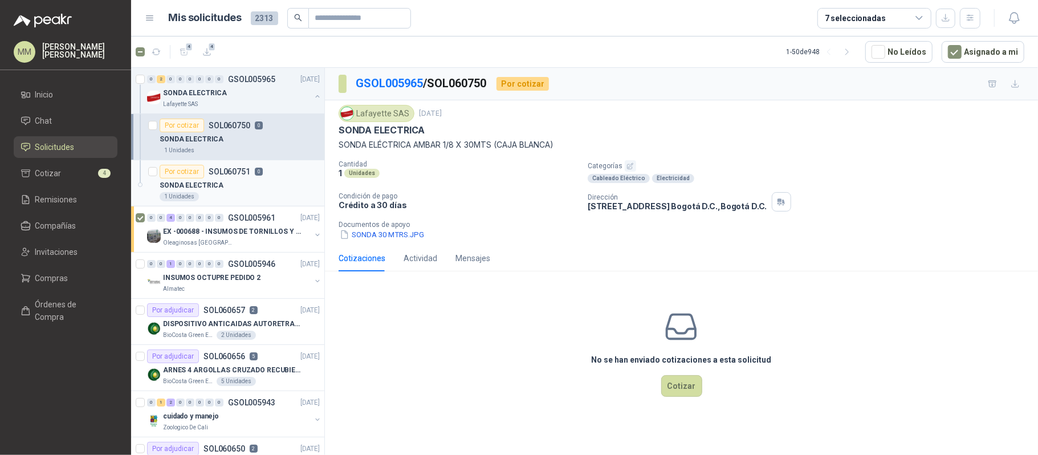
click at [231, 165] on div "Por cotizar SOL060751 0" at bounding box center [211, 172] width 103 height 14
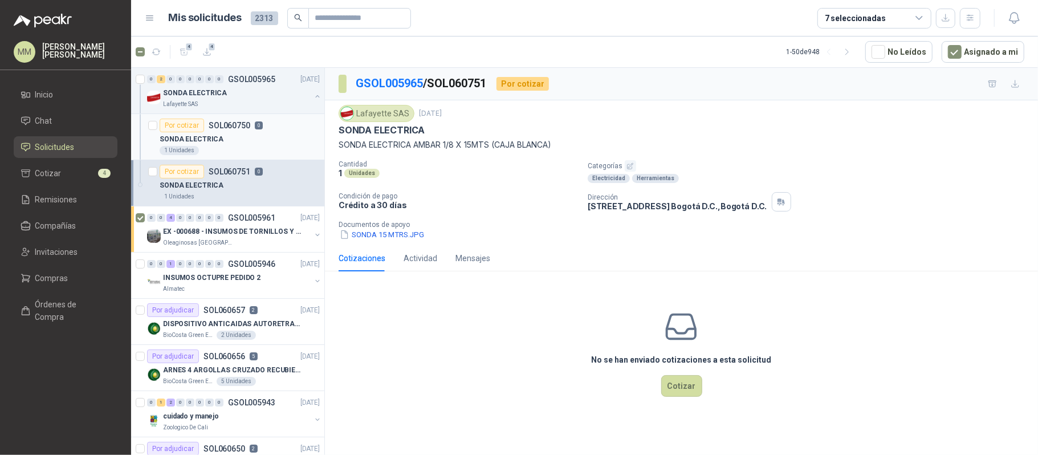
click at [262, 137] on div "SONDA ELECTRICA" at bounding box center [240, 139] width 160 height 14
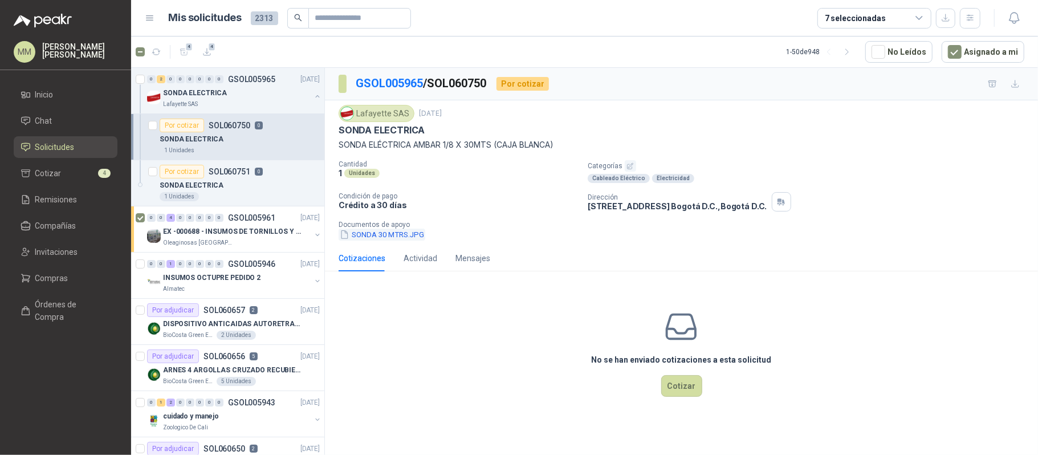
click at [378, 239] on button "SONDA 30 MTRS.JPG" at bounding box center [381, 234] width 87 height 12
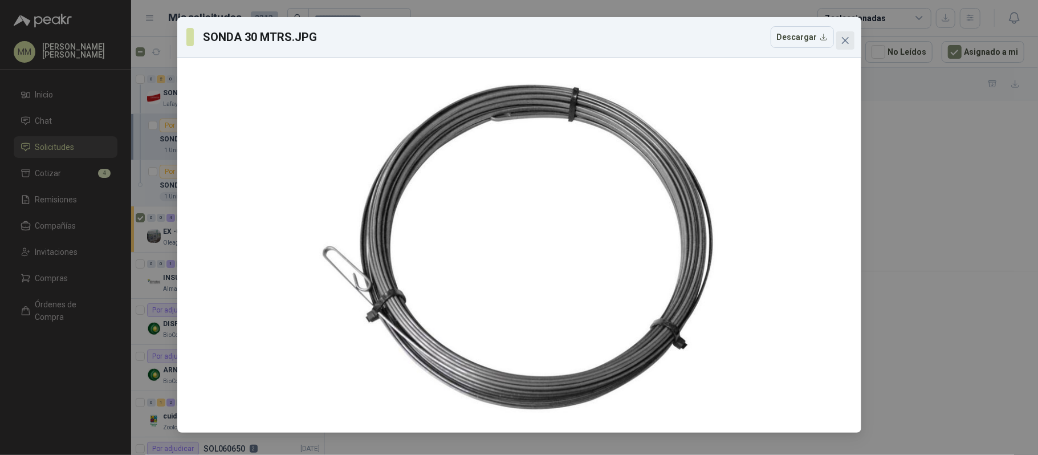
click at [849, 38] on span "Close" at bounding box center [845, 40] width 18 height 9
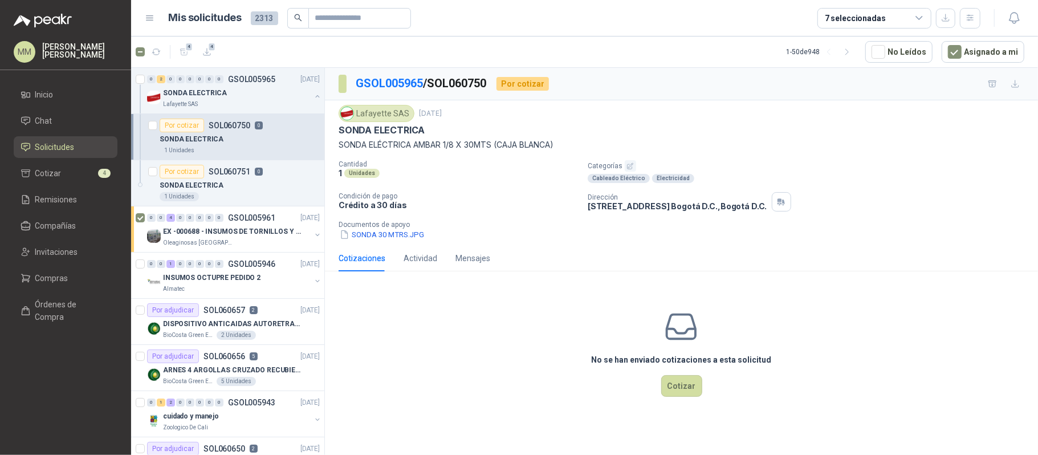
click at [345, 140] on p "SONDA ELÉCTRICA AMBAR 1/8 X 30MTS (CAJA BLANCA)" at bounding box center [680, 144] width 685 height 13
drag, startPoint x: 345, startPoint y: 140, endPoint x: 454, endPoint y: 155, distance: 110.4
click at [454, 155] on div "Lafayette SAS 14 oct, 2025 SONDA ELECTRICA SONDA ELÉCTRICA AMBAR 1/8 X 30MTS (C…" at bounding box center [680, 173] width 685 height 136
copy p "SONDA ELÉCTRICA AMBAR 1/8"
click at [189, 183] on p "SONDA ELECTRICA" at bounding box center [192, 185] width 64 height 11
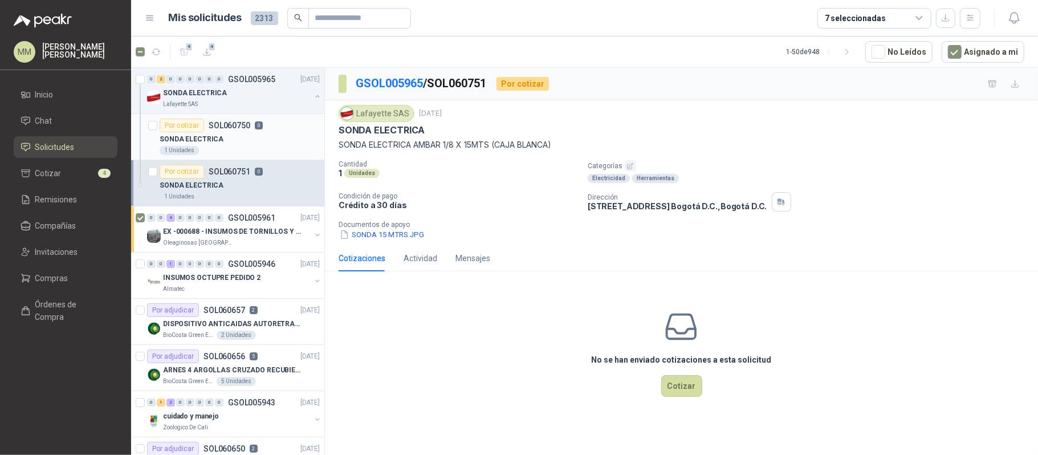
click at [251, 144] on div "SONDA ELECTRICA" at bounding box center [240, 139] width 160 height 14
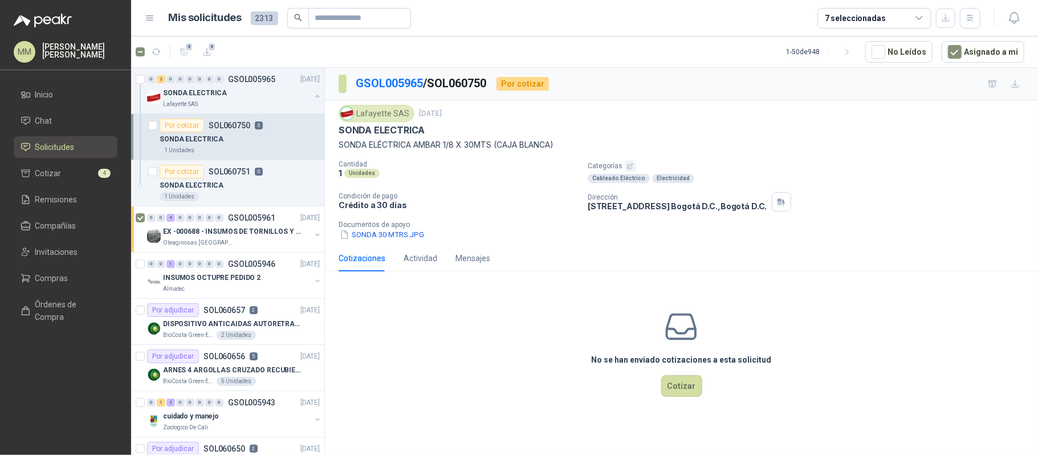
click at [345, 148] on p "SONDA ELÉCTRICA AMBAR 1/8 X 30MTS (CAJA BLANCA)" at bounding box center [680, 144] width 685 height 13
drag, startPoint x: 345, startPoint y: 148, endPoint x: 479, endPoint y: 146, distance: 134.5
click at [479, 146] on p "SONDA ELÉCTRICA AMBAR 1/8 X 30MTS (CAJA BLANCA)" at bounding box center [680, 144] width 685 height 13
copy p "SONDA ELÉCTRICA AMBAR 1/8 X 30MTS"
click at [333, 23] on input "text" at bounding box center [355, 18] width 80 height 19
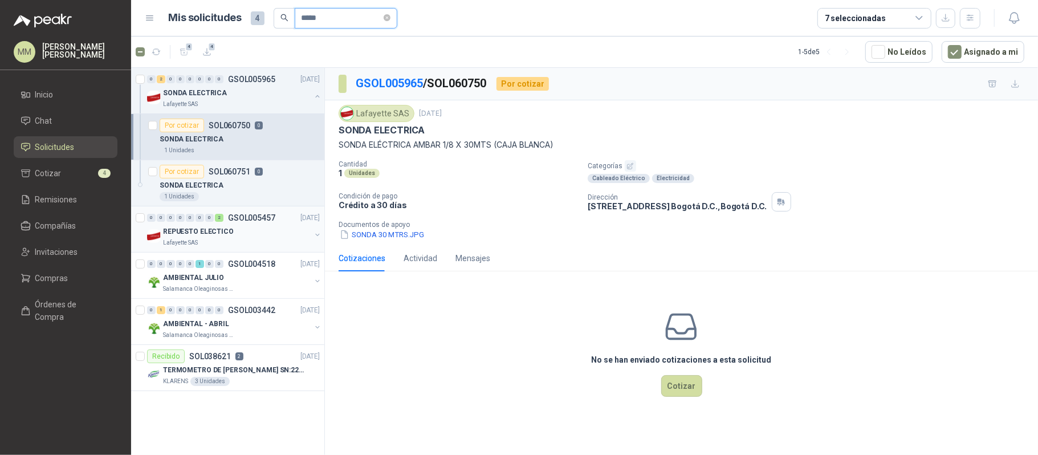
type input "*****"
click at [316, 235] on button "button" at bounding box center [317, 234] width 9 height 9
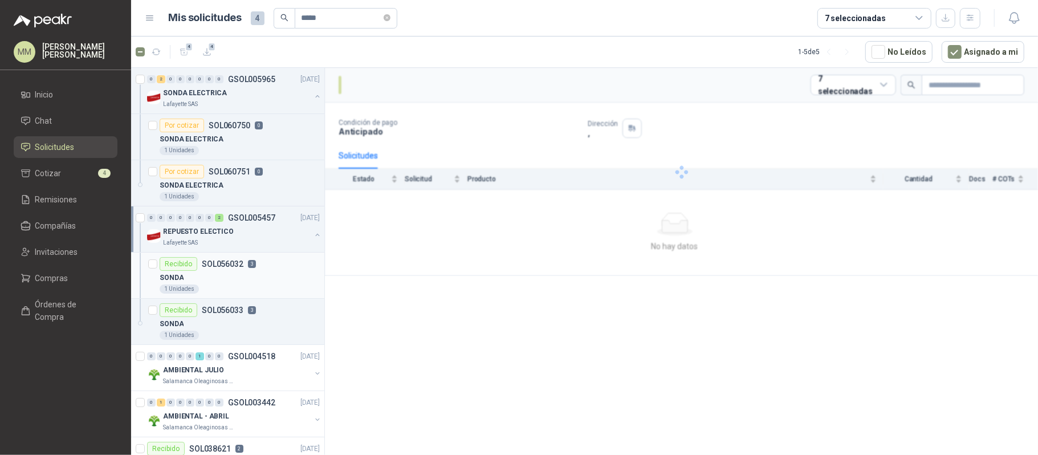
click at [245, 281] on div "SONDA" at bounding box center [240, 278] width 160 height 14
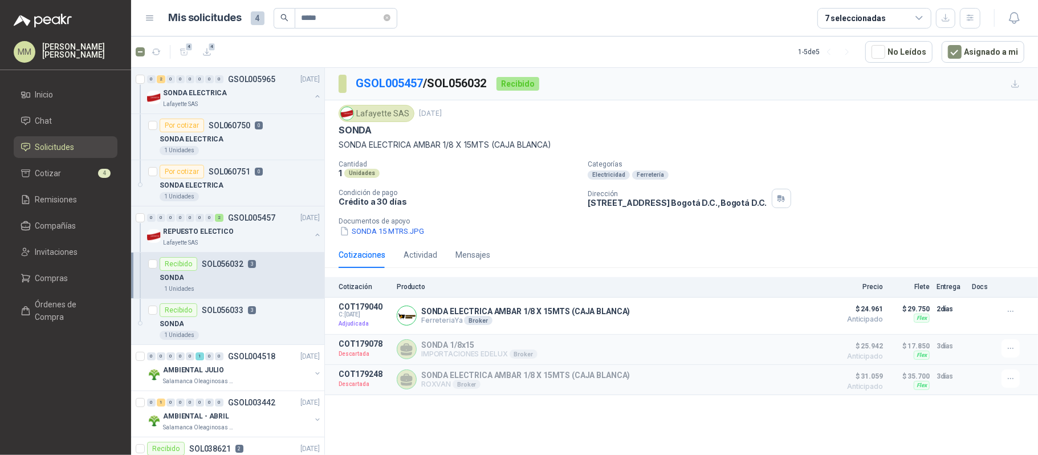
click at [760, 115] on div "Lafayette SAS 15 sept, 2025" at bounding box center [680, 113] width 685 height 17
click at [397, 21] on span "*****" at bounding box center [346, 18] width 103 height 21
click at [390, 18] on icon "close-circle" at bounding box center [386, 17] width 7 height 7
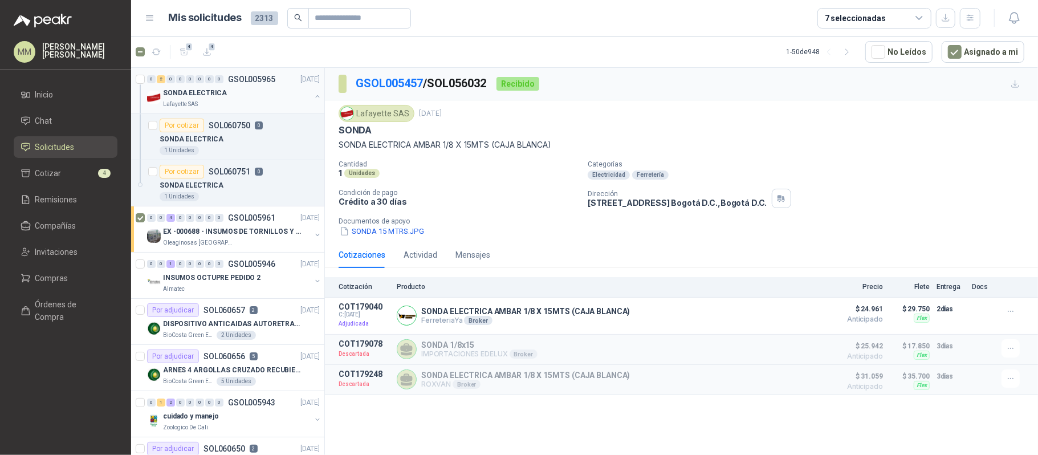
click at [313, 95] on button "button" at bounding box center [317, 96] width 9 height 9
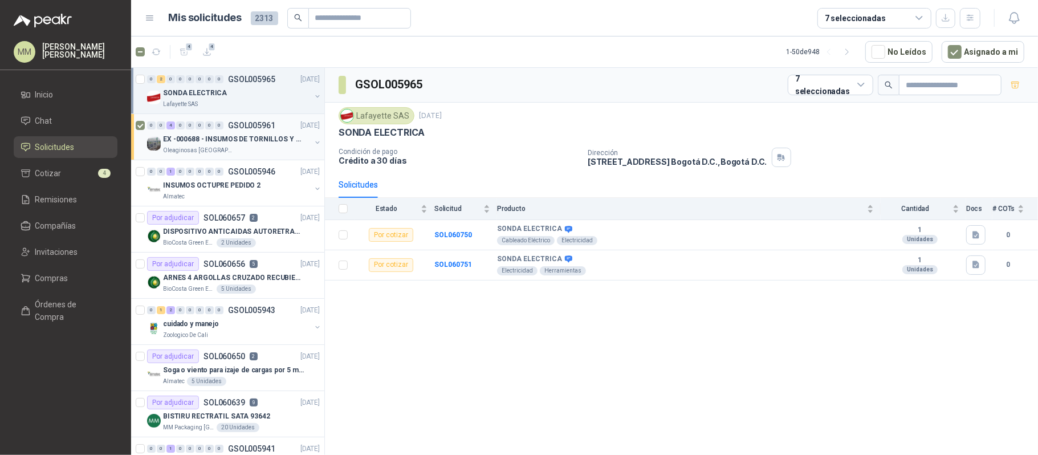
scroll to position [228, 0]
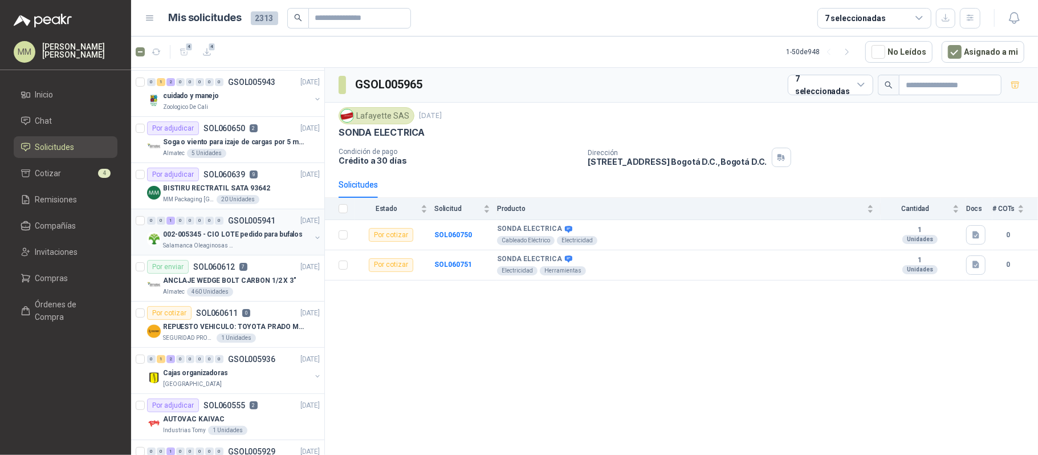
click at [313, 242] on button "button" at bounding box center [317, 237] width 9 height 9
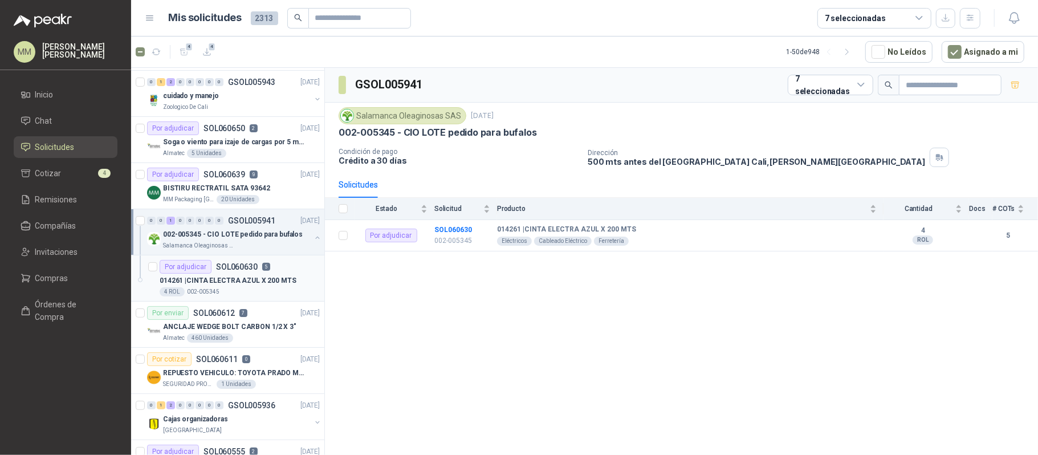
click at [263, 279] on p "014261 | CINTA ELECTRA AZUL X 200 MTS" at bounding box center [228, 280] width 137 height 11
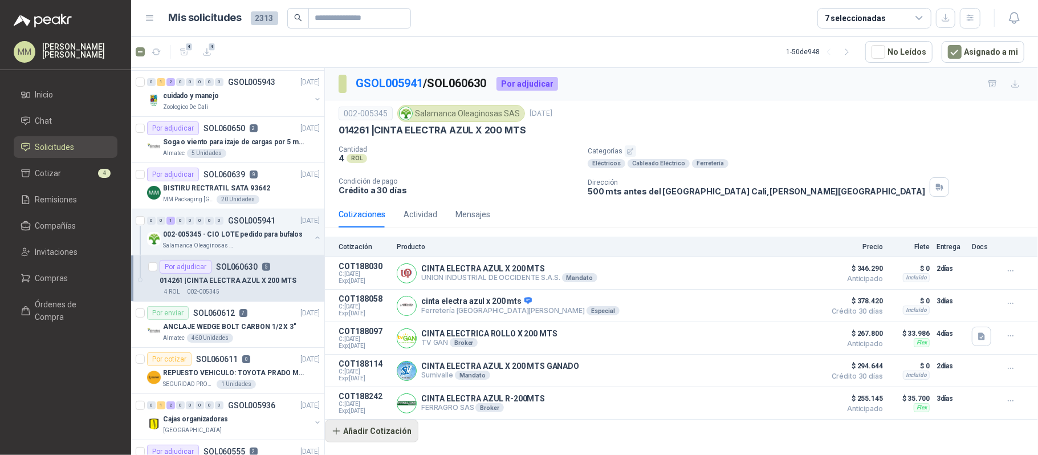
click at [378, 440] on button "Añadir Cotización" at bounding box center [371, 430] width 93 height 23
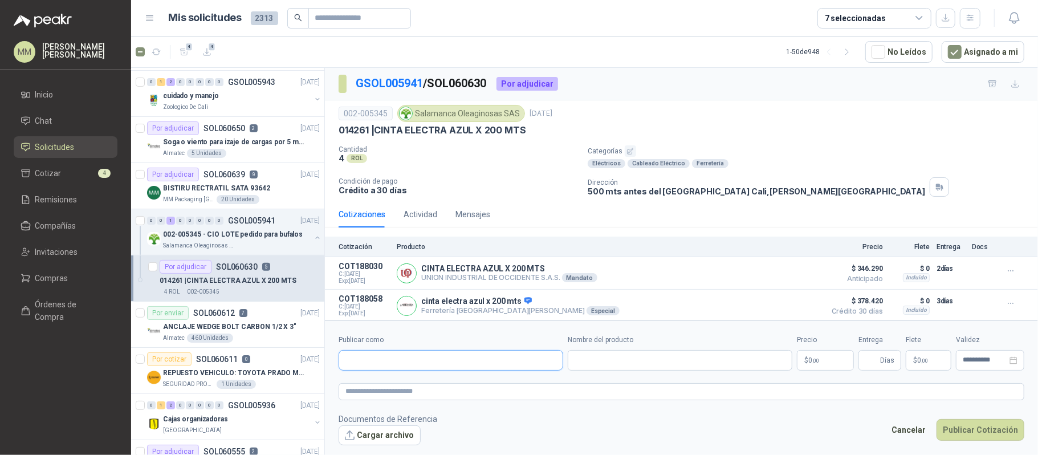
click at [411, 365] on input "Publicar como" at bounding box center [450, 359] width 223 height 19
click at [746, 165] on div "Eléctricos Cableado Eléctrico Ferretería" at bounding box center [810, 163] width 446 height 9
click at [436, 365] on input "Publicar como" at bounding box center [450, 359] width 223 height 19
type input "*********"
click at [440, 382] on div "AGROFACIL S.A.S NIT : 000000001" at bounding box center [450, 387] width 205 height 13
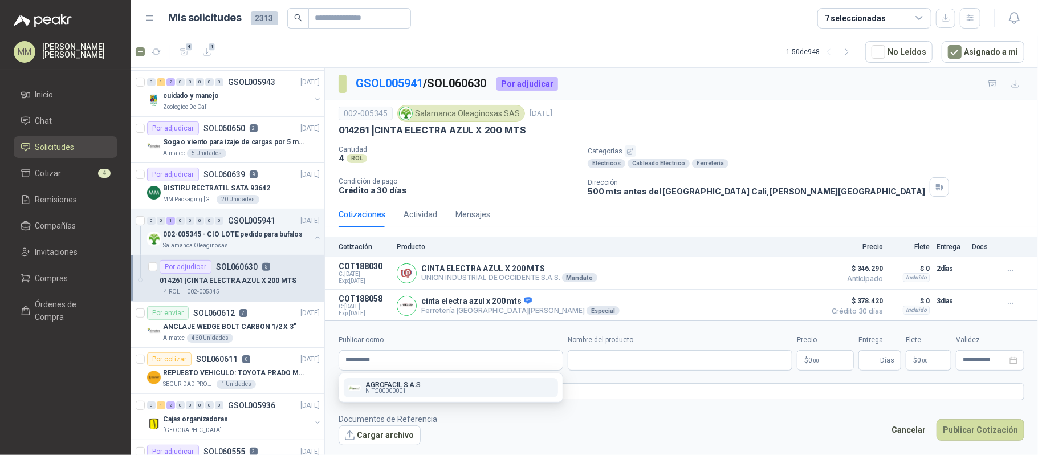
type input "**********"
click at [575, 368] on input "Nombre del producto" at bounding box center [679, 360] width 224 height 21
click at [399, 128] on p "014261 | CINTA ELECTRA AZUL X 200 MTS" at bounding box center [431, 130] width 187 height 12
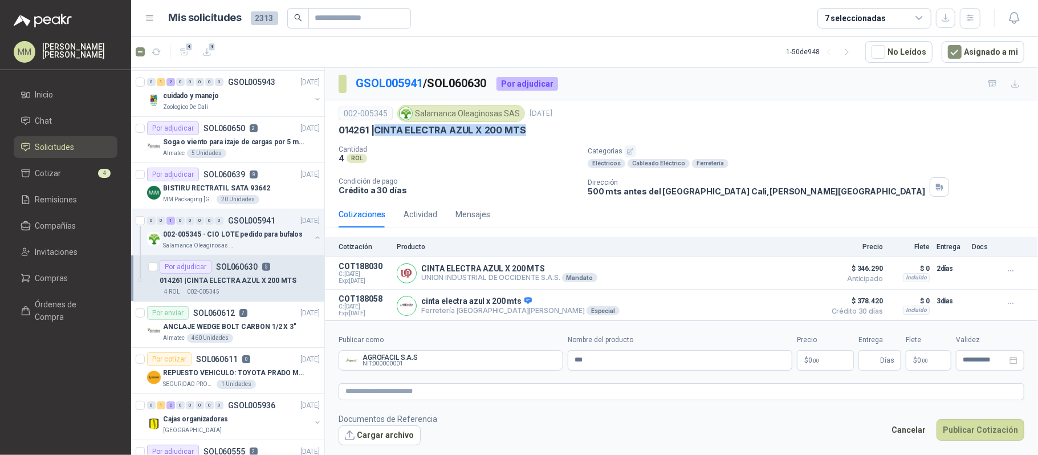
drag, startPoint x: 399, startPoint y: 128, endPoint x: 513, endPoint y: 133, distance: 114.1
click at [513, 133] on p "014261 | CINTA ELECTRA AZUL X 200 MTS" at bounding box center [431, 130] width 187 height 12
copy p "CINTA ELECTRA AZUL X 200 MTS"
click at [638, 358] on input "***" at bounding box center [679, 360] width 224 height 21
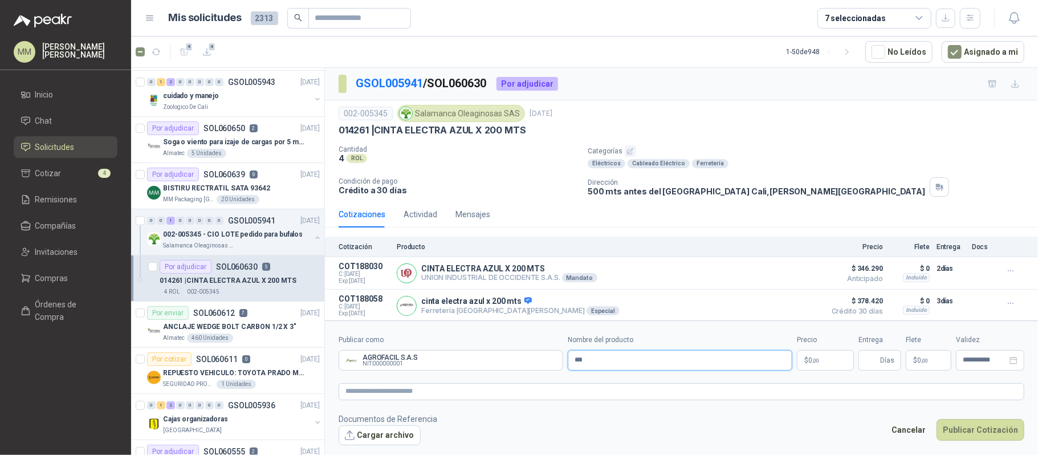
paste input "**********"
click at [620, 360] on input "**********" at bounding box center [679, 360] width 224 height 21
type input "**********"
click at [830, 356] on p "$ 0 ,00" at bounding box center [825, 360] width 57 height 21
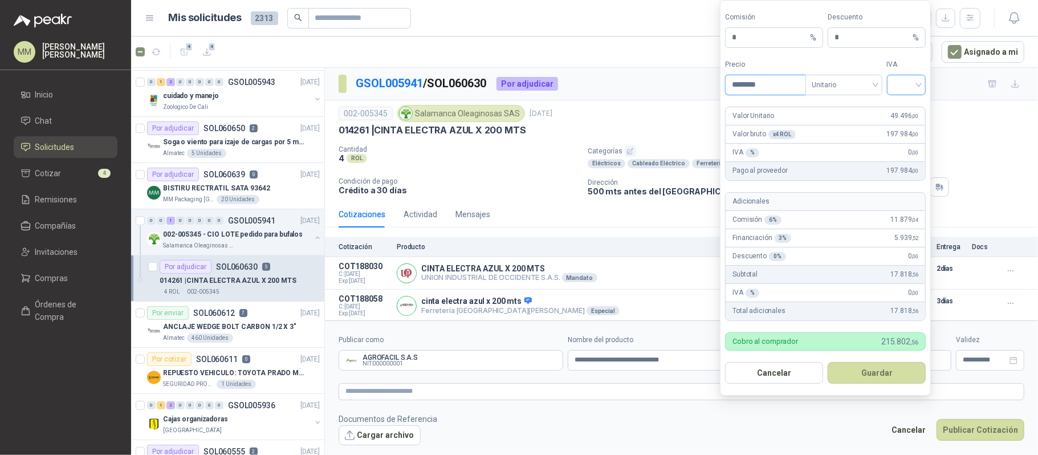
type input "********"
click at [914, 75] on input "search" at bounding box center [906, 83] width 26 height 17
click at [905, 99] on div "19%" at bounding box center [905, 107] width 35 height 18
click at [894, 370] on button "Guardar" at bounding box center [876, 373] width 98 height 22
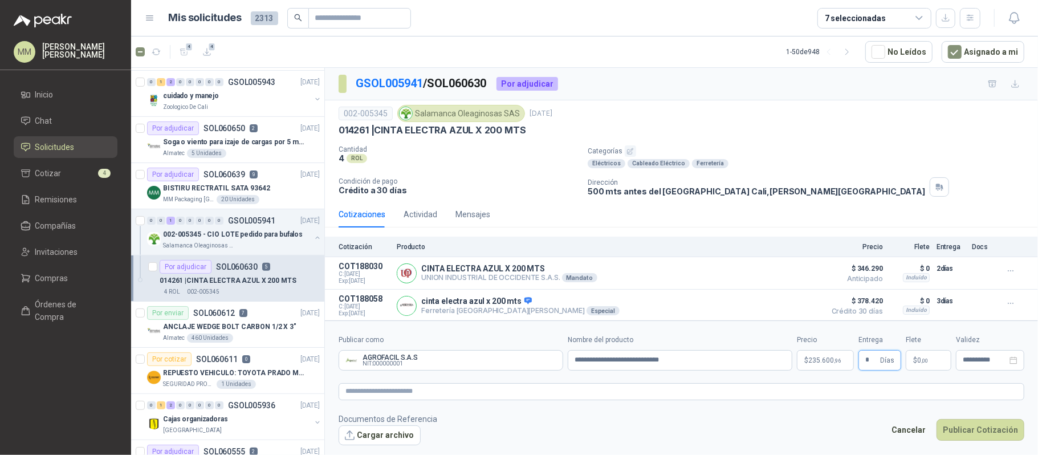
type input "*"
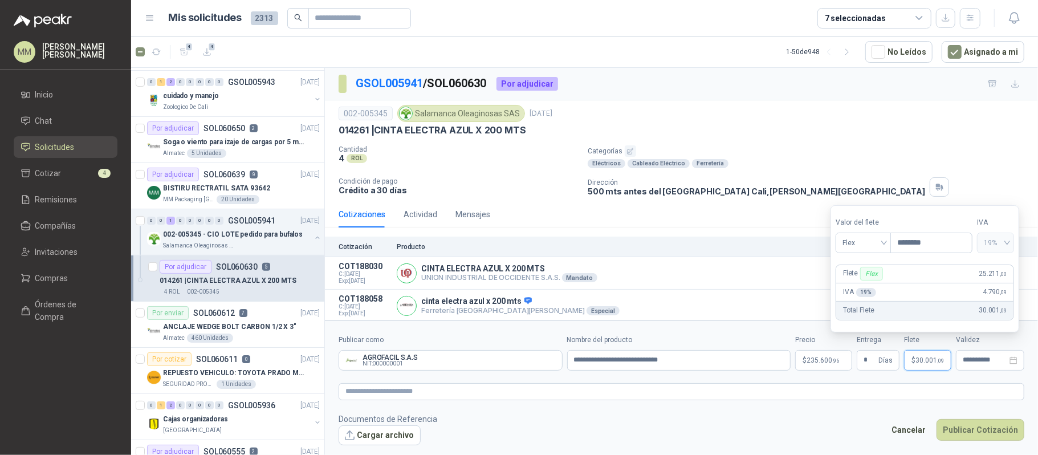
type input "********"
click at [969, 431] on button "Publicar Cotización" at bounding box center [980, 430] width 88 height 22
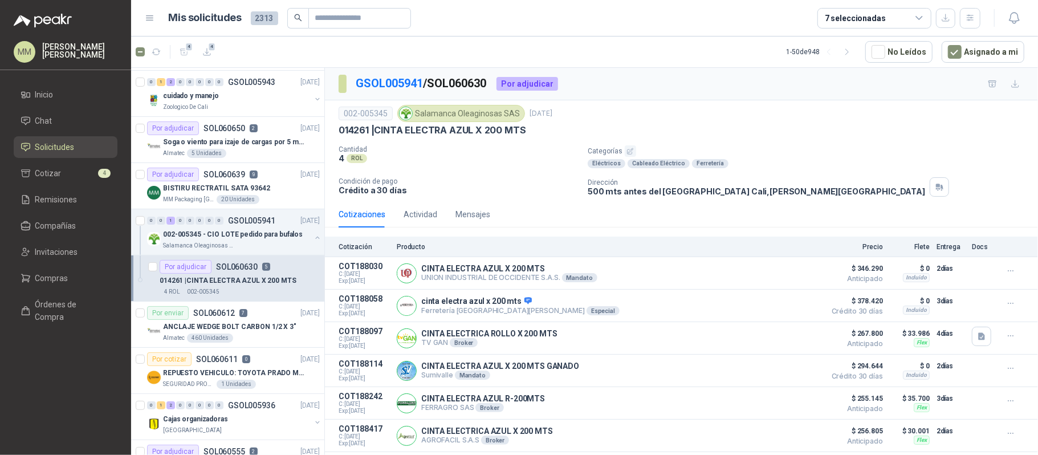
click at [738, 119] on div "002-005345 Salamanca Oleaginosas SAS 9 oct, 2025" at bounding box center [680, 113] width 685 height 17
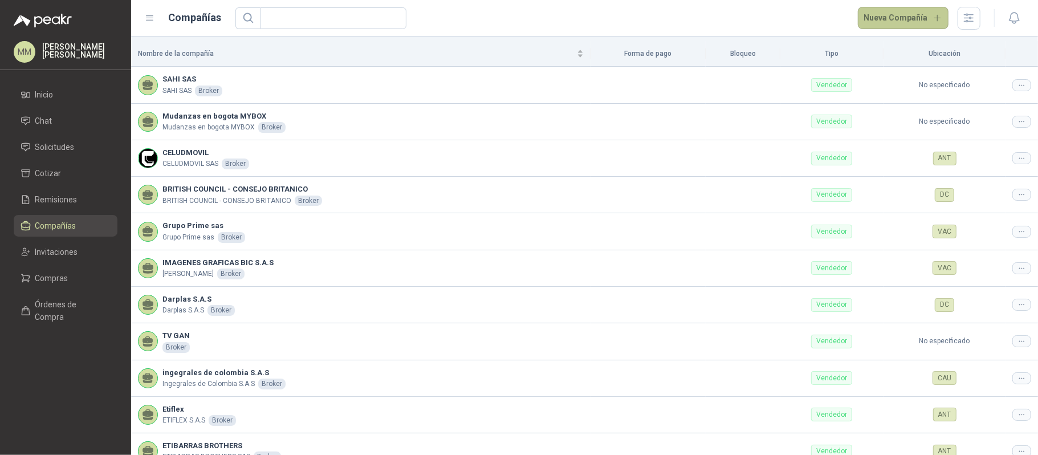
click at [906, 18] on button "Nueva Compañía" at bounding box center [903, 18] width 91 height 23
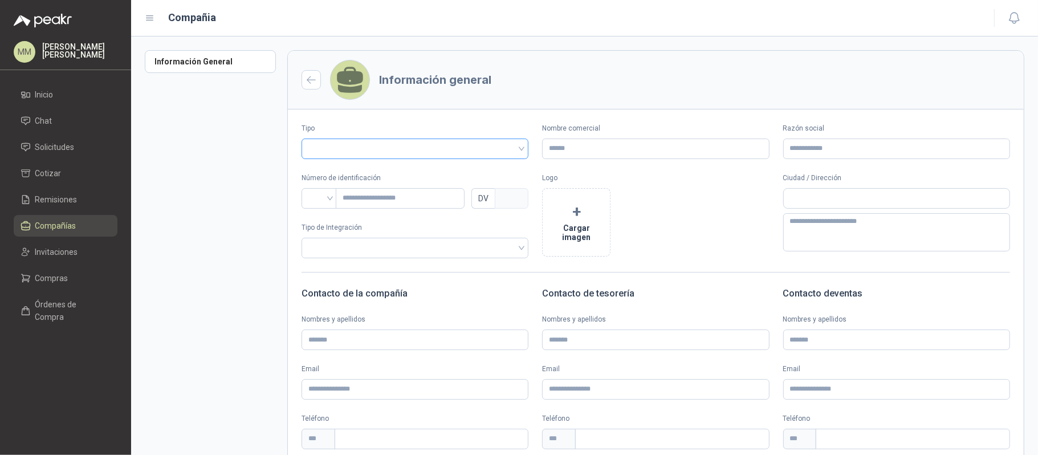
click at [410, 155] on input "search" at bounding box center [414, 147] width 213 height 17
click at [367, 198] on div "Vendedor" at bounding box center [413, 191] width 219 height 18
click at [572, 153] on input "Nombre comercial" at bounding box center [655, 148] width 227 height 21
click at [579, 146] on input "**********" at bounding box center [655, 148] width 227 height 21
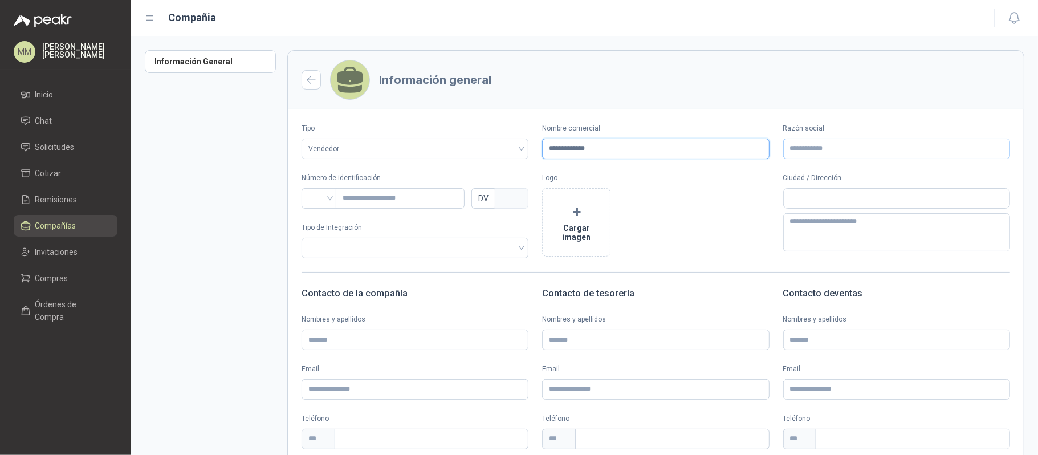
type input "**********"
click at [811, 146] on input "Razón social" at bounding box center [896, 148] width 227 height 21
paste input "**********"
type input "**********"
click at [320, 199] on input "search" at bounding box center [319, 197] width 22 height 17
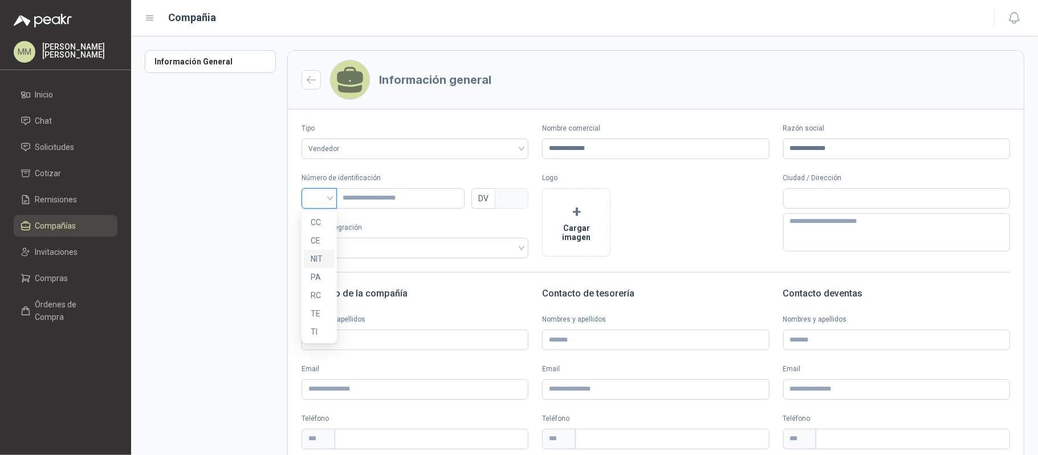
click at [321, 256] on div "NIT" at bounding box center [319, 258] width 17 height 13
click at [388, 203] on input "text" at bounding box center [400, 198] width 129 height 21
type input "********"
type input "*"
click at [291, 248] on div "Número de identificación NIT ******** DV * Tipo de Integración Logo + Cargar im…" at bounding box center [656, 215] width 736 height 85
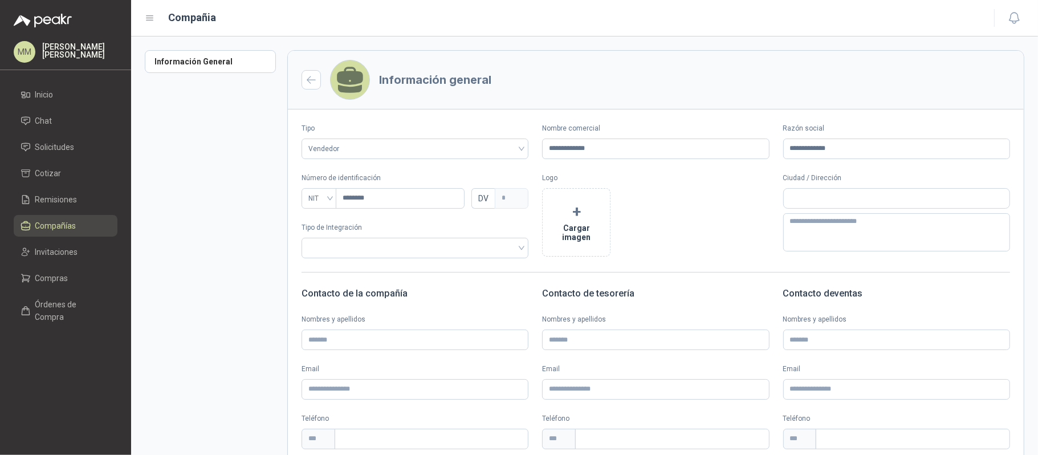
scroll to position [137, 0]
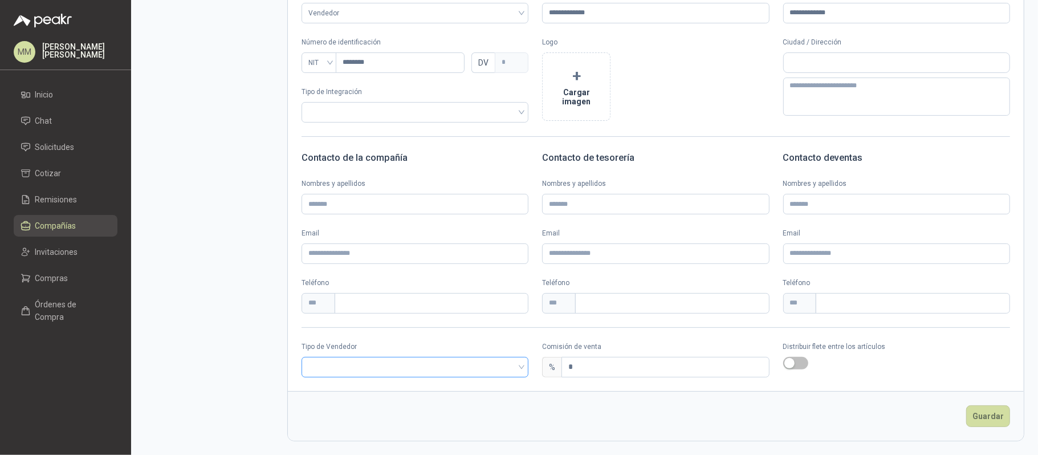
click at [392, 361] on input "search" at bounding box center [414, 365] width 213 height 17
click at [364, 402] on div "Broker" at bounding box center [414, 408] width 206 height 13
click at [628, 369] on input "*" at bounding box center [665, 366] width 206 height 19
type input "*"
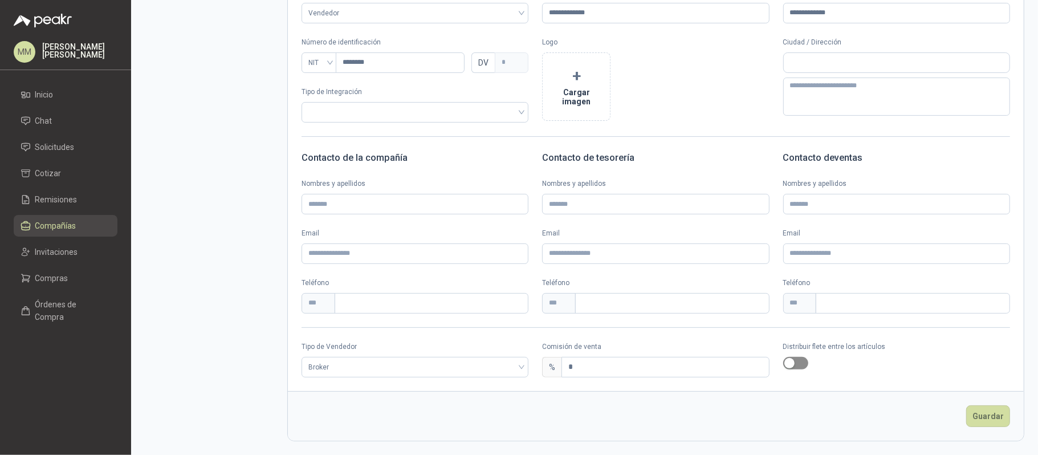
click at [794, 364] on span "button" at bounding box center [795, 363] width 25 height 13
click at [972, 420] on button "Guardar" at bounding box center [988, 416] width 44 height 22
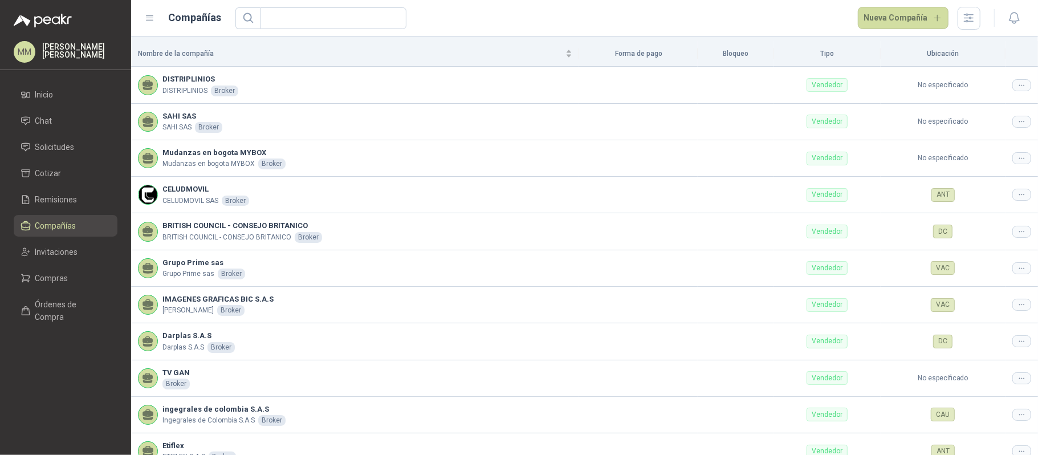
click at [723, 28] on div "Nueva Compañía" at bounding box center [607, 18] width 745 height 23
click at [734, 18] on div "Nueva Compañía" at bounding box center [607, 18] width 745 height 23
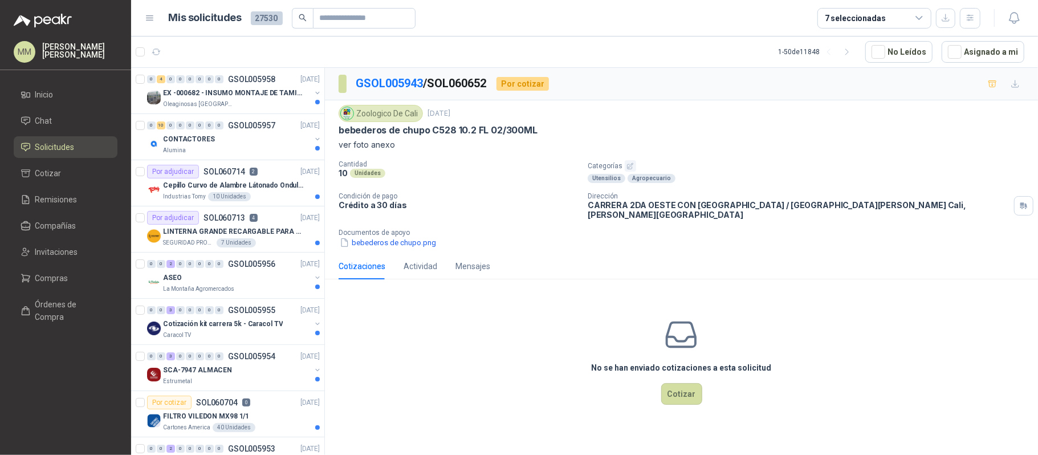
click at [406, 132] on p "bebederos de chupo C528 10.2 FL 02/300ML" at bounding box center [437, 130] width 199 height 12
copy p "bebederos de chupo C528 10.2 FL 02/300ML"
click at [386, 236] on button "bebederos de chupo.png" at bounding box center [387, 242] width 99 height 12
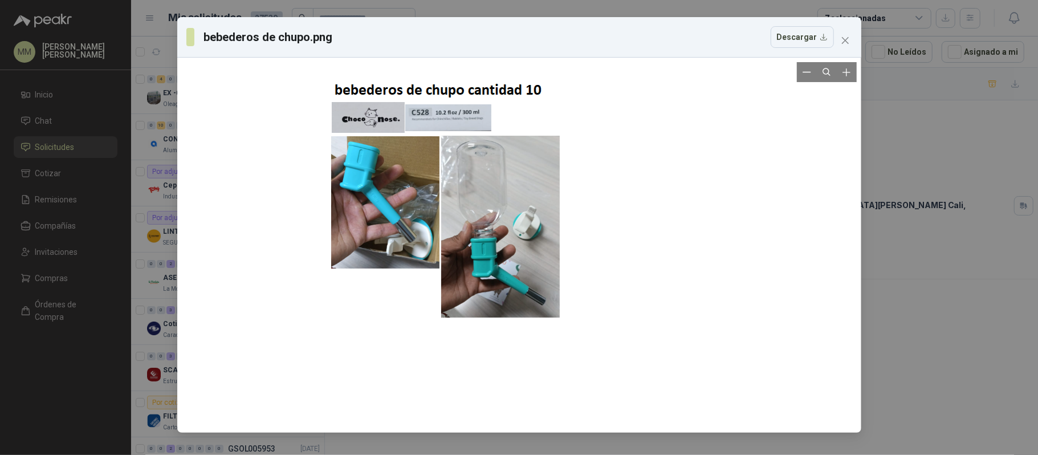
click at [672, 181] on div at bounding box center [519, 245] width 399 height 366
click at [948, 83] on div "bebederos de chupo.png Descargar" at bounding box center [519, 227] width 1038 height 455
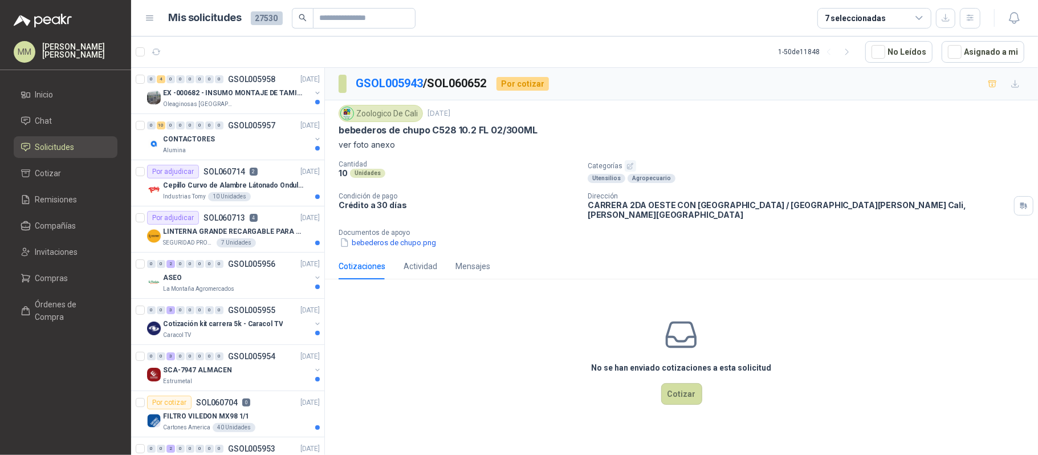
click at [826, 169] on p "Categorías" at bounding box center [810, 165] width 446 height 11
click at [813, 111] on div "Zoologico De Cali 10 oct, 2025" at bounding box center [680, 113] width 685 height 17
